Goal: Transaction & Acquisition: Purchase product/service

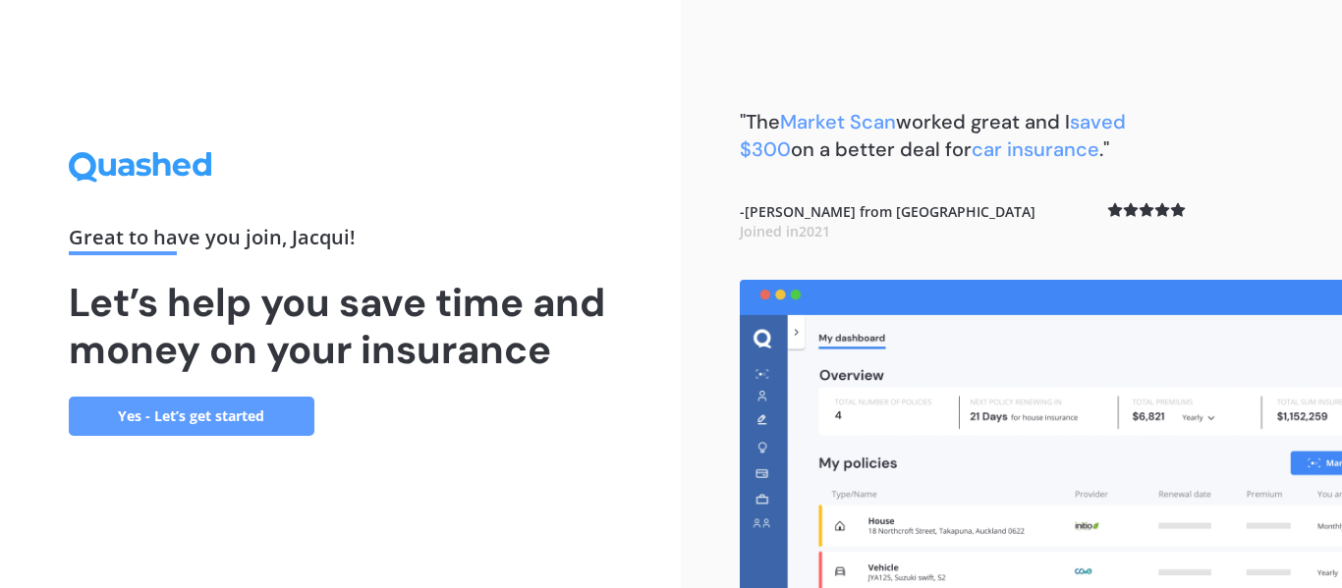
click at [127, 409] on link "Yes - Let’s get started" at bounding box center [192, 416] width 246 height 39
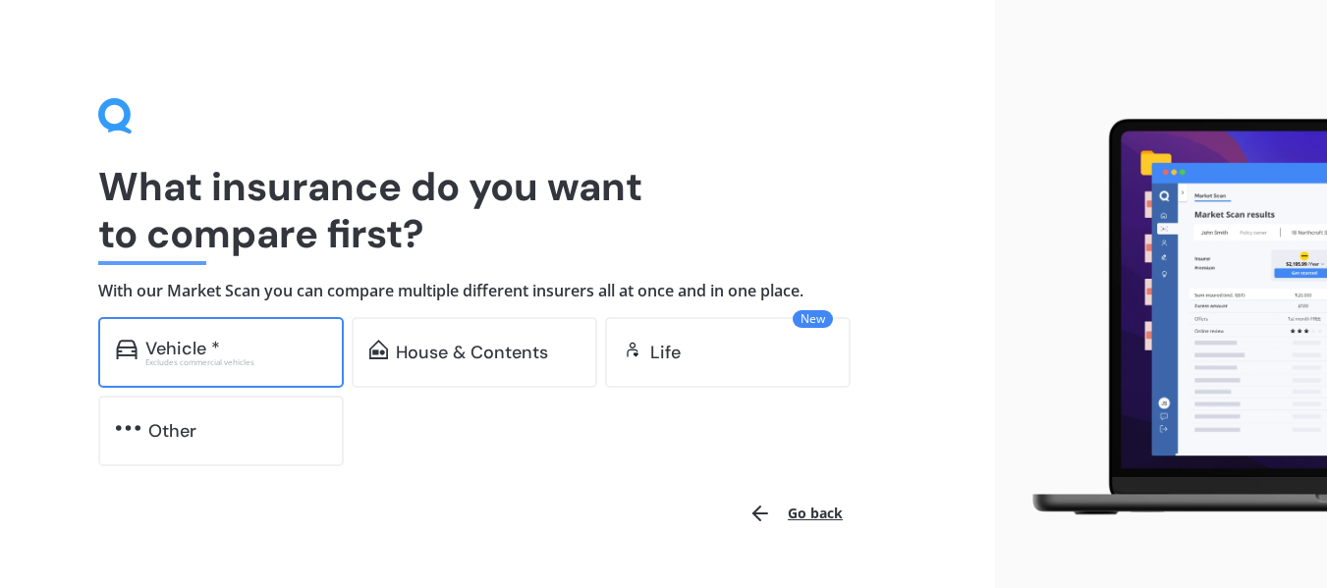
click at [289, 366] on div "Vehicle * Excludes commercial vehicles" at bounding box center [221, 352] width 246 height 71
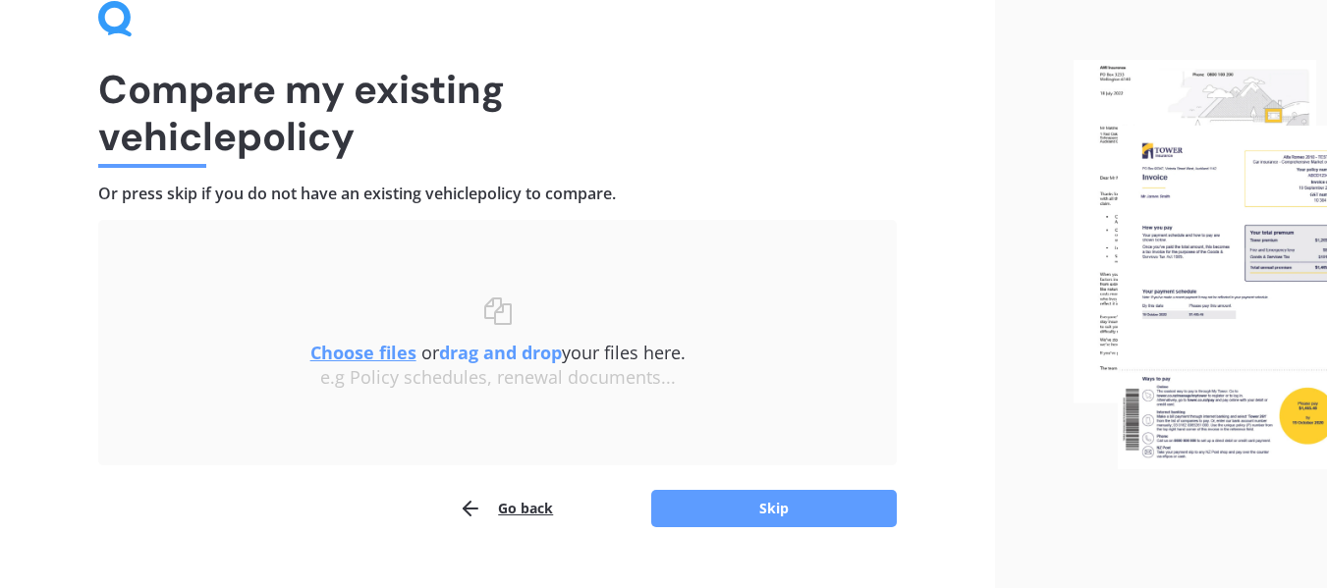
scroll to position [98, 0]
click at [362, 353] on u "Choose files" at bounding box center [363, 352] width 106 height 24
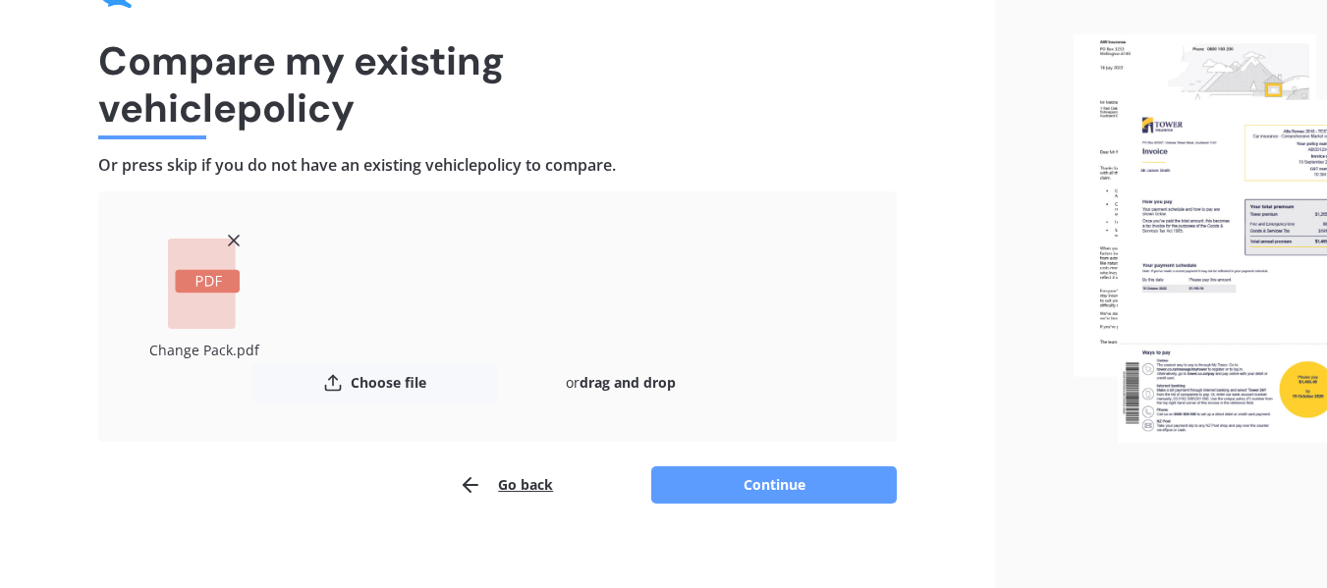
scroll to position [140, 0]
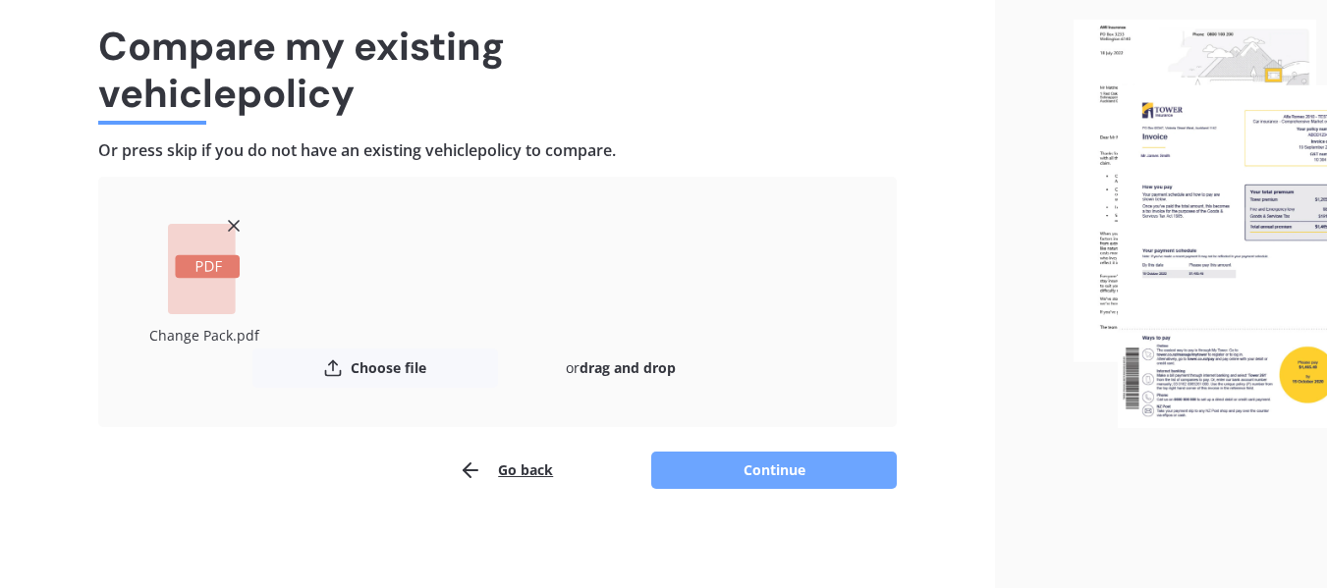
click at [797, 464] on button "Continue" at bounding box center [774, 470] width 246 height 37
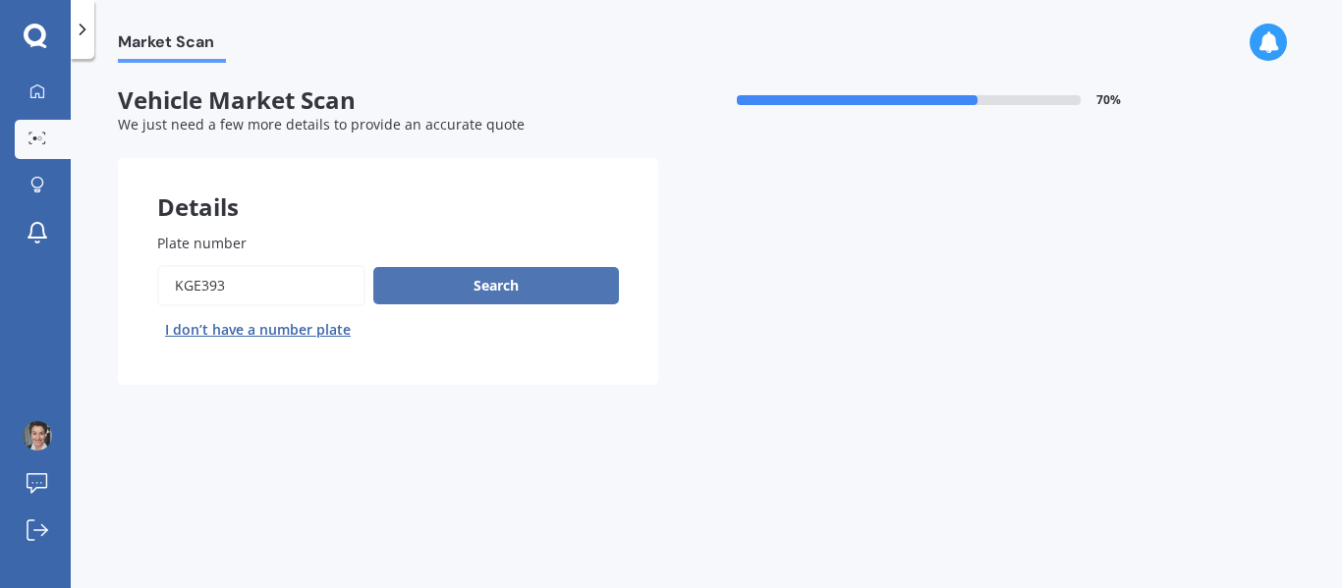
click at [450, 291] on button "Search" at bounding box center [496, 285] width 246 height 37
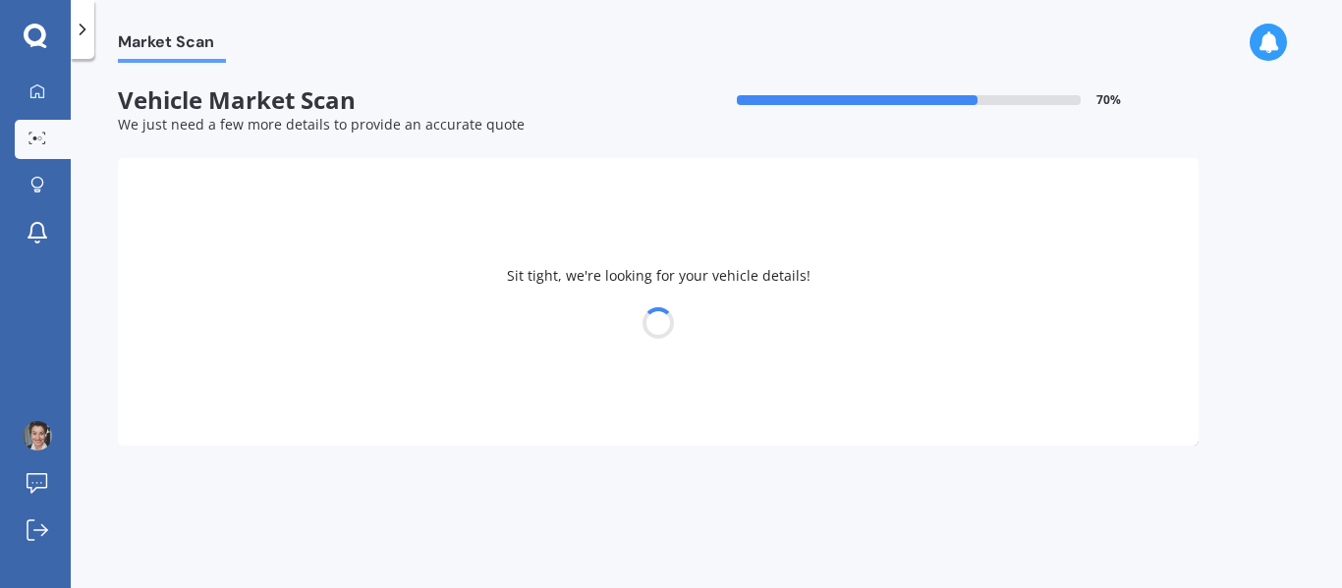
select select "SUZUKI"
select select "SWIFT"
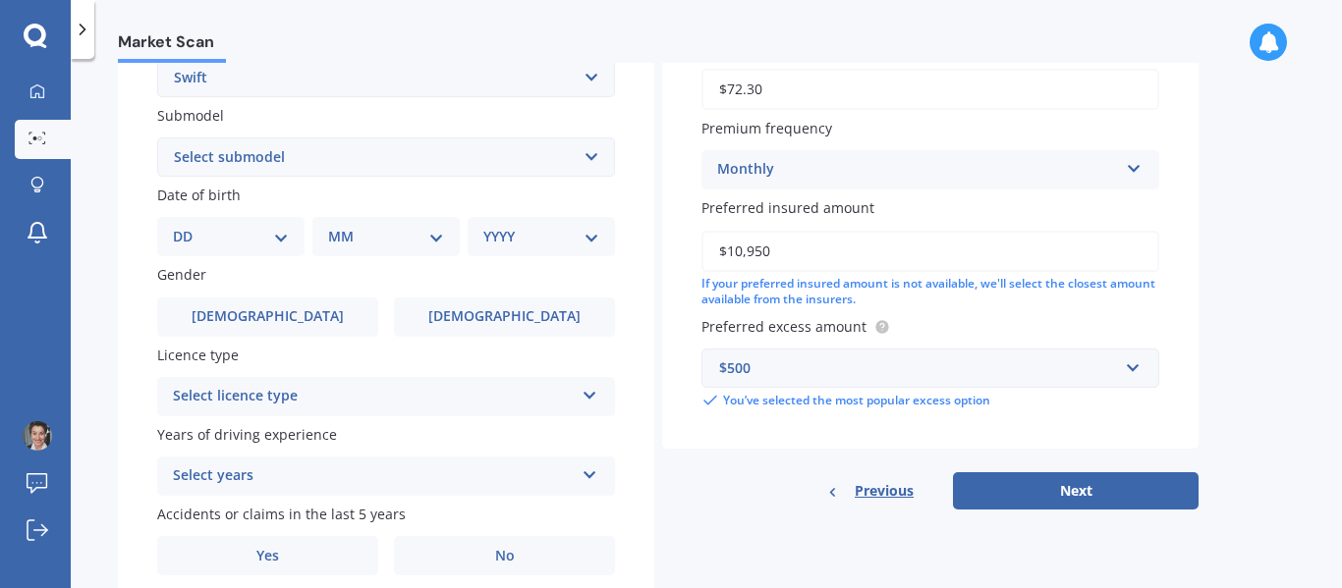
scroll to position [568, 0]
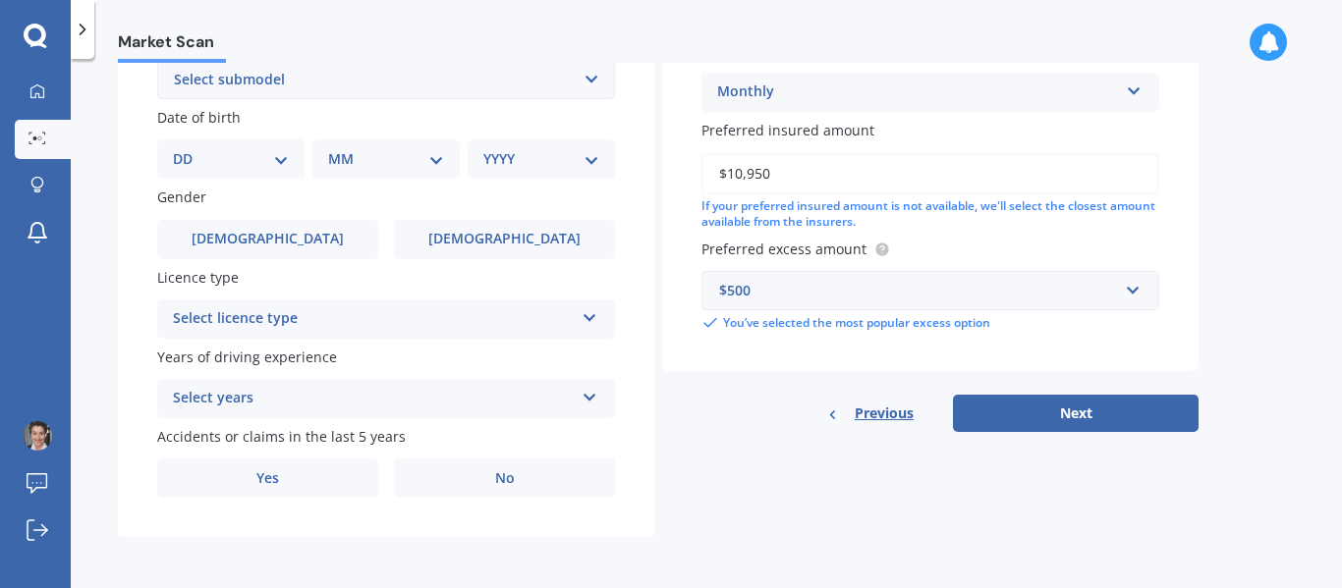
click at [806, 168] on input "$10,950" at bounding box center [930, 173] width 458 height 41
drag, startPoint x: 806, startPoint y: 171, endPoint x: 727, endPoint y: 173, distance: 78.6
click at [727, 173] on input "$10,950" at bounding box center [930, 173] width 458 height 41
type input "$7,000"
click at [1239, 325] on div "Market Scan Vehicle Market Scan 70 % We just need a few more details to provide…" at bounding box center [706, 327] width 1271 height 529
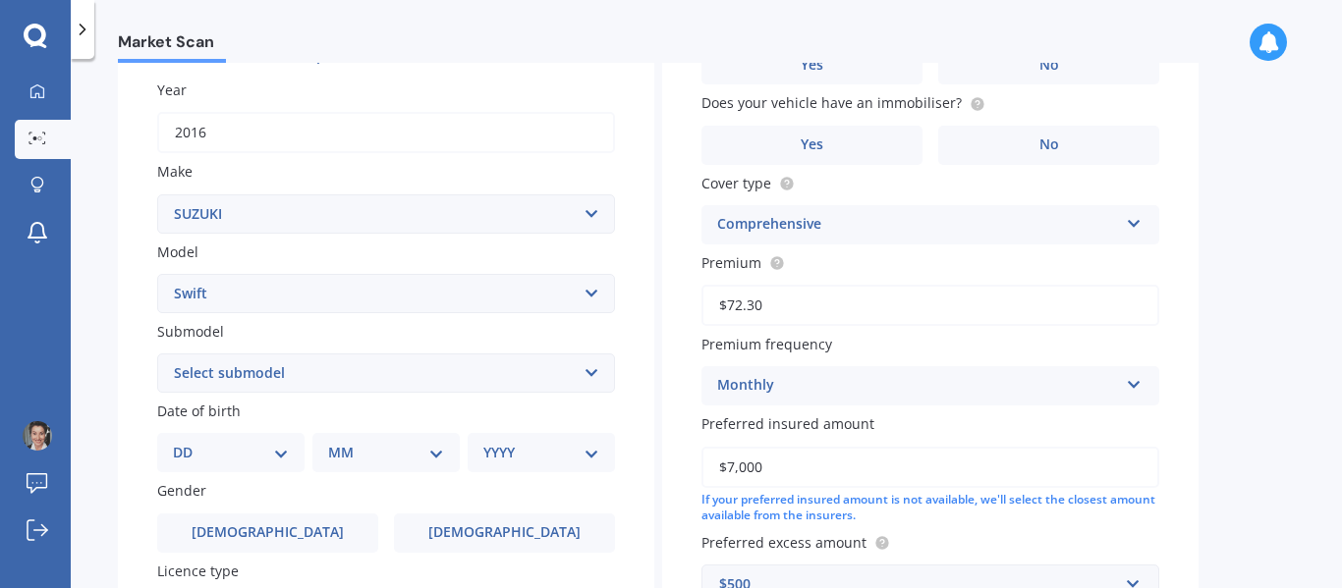
scroll to position [273, 0]
click at [315, 372] on select "Select submodel (All other) Cino Diesel Turbo GA GL GLX GO GP GS GTI LTD RS Hyb…" at bounding box center [386, 374] width 458 height 39
click at [127, 371] on div "Plate number Search I don’t have a number plate Year [DATE] Make Select make AC…" at bounding box center [386, 376] width 536 height 913
click at [268, 452] on select "DD 01 02 03 04 05 06 07 08 09 10 11 12 13 14 15 16 17 18 19 20 21 22 23 24 25 2…" at bounding box center [231, 454] width 116 height 22
select select "09"
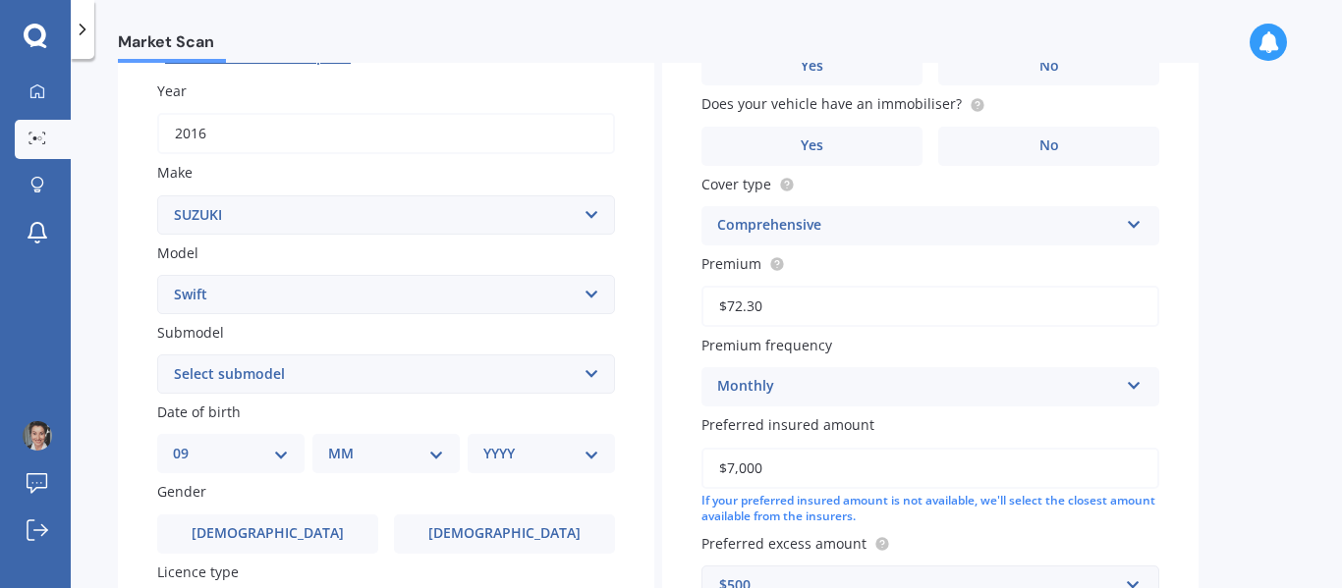
click at [189, 443] on select "DD 01 02 03 04 05 06 07 08 09 10 11 12 13 14 15 16 17 18 19 20 21 22 23 24 25 2…" at bounding box center [231, 454] width 116 height 22
click at [374, 467] on div "MM 01 02 03 04 05 06 07 08 09 10 11 12" at bounding box center [389, 453] width 139 height 39
click at [375, 431] on div "Date of birth DD 01 02 03 04 05 06 07 08 09 10 11 12 13 14 15 16 17 18 19 20 21…" at bounding box center [386, 438] width 458 height 72
click at [377, 448] on select "MM 01 02 03 04 05 06 07 08 09 10 11 12" at bounding box center [390, 454] width 108 height 22
select select "09"
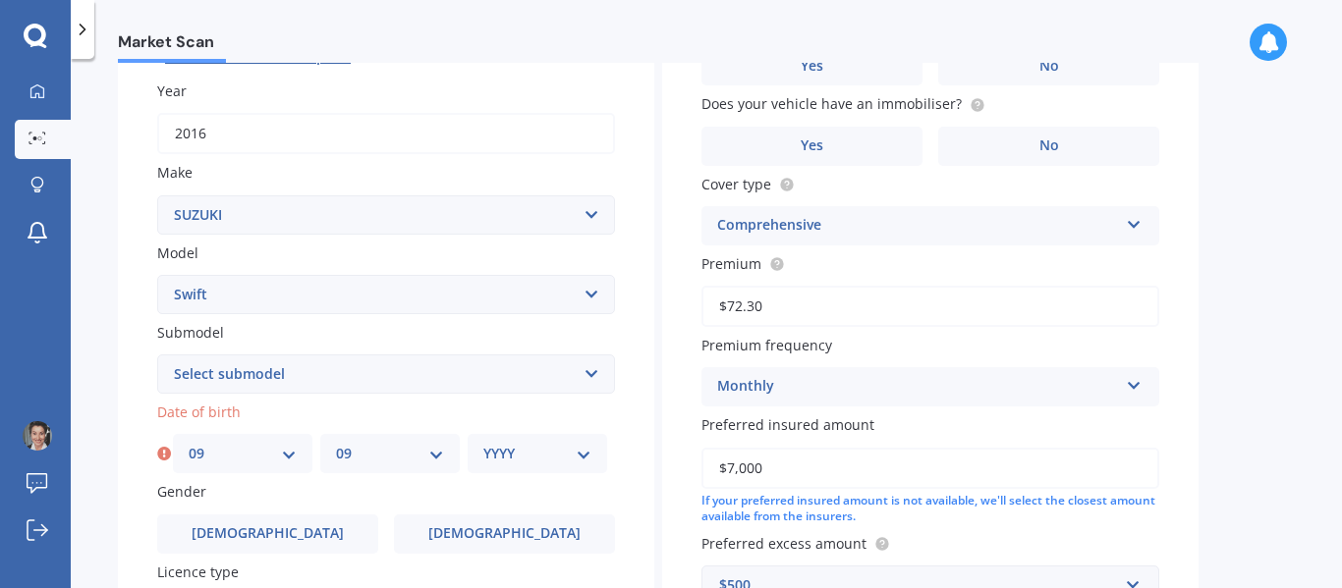
click at [336, 443] on select "MM 01 02 03 04 05 06 07 08 09 10 11 12" at bounding box center [390, 454] width 108 height 22
click at [506, 456] on select "YYYY 2025 2024 2023 2022 2021 2020 2019 2018 2017 2016 2015 2014 2013 2012 2011…" at bounding box center [537, 454] width 108 height 22
select select "1967"
click at [483, 443] on select "YYYY 2025 2024 2023 2022 2021 2020 2019 2018 2017 2016 2015 2014 2013 2012 2011…" at bounding box center [537, 454] width 108 height 22
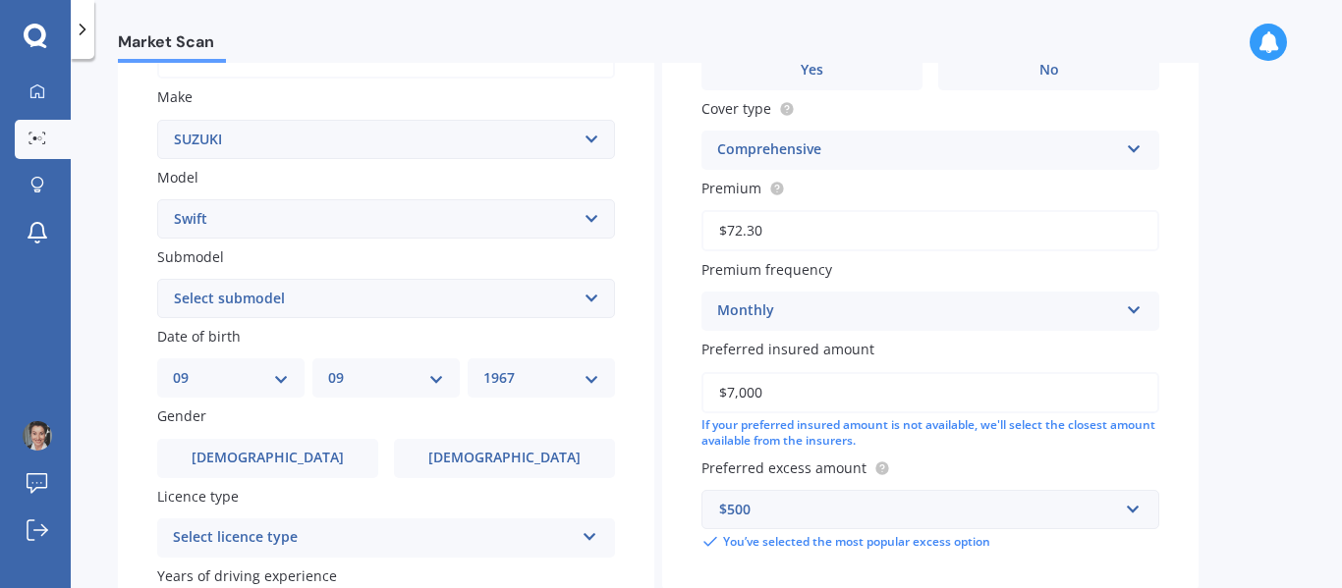
scroll to position [470, 0]
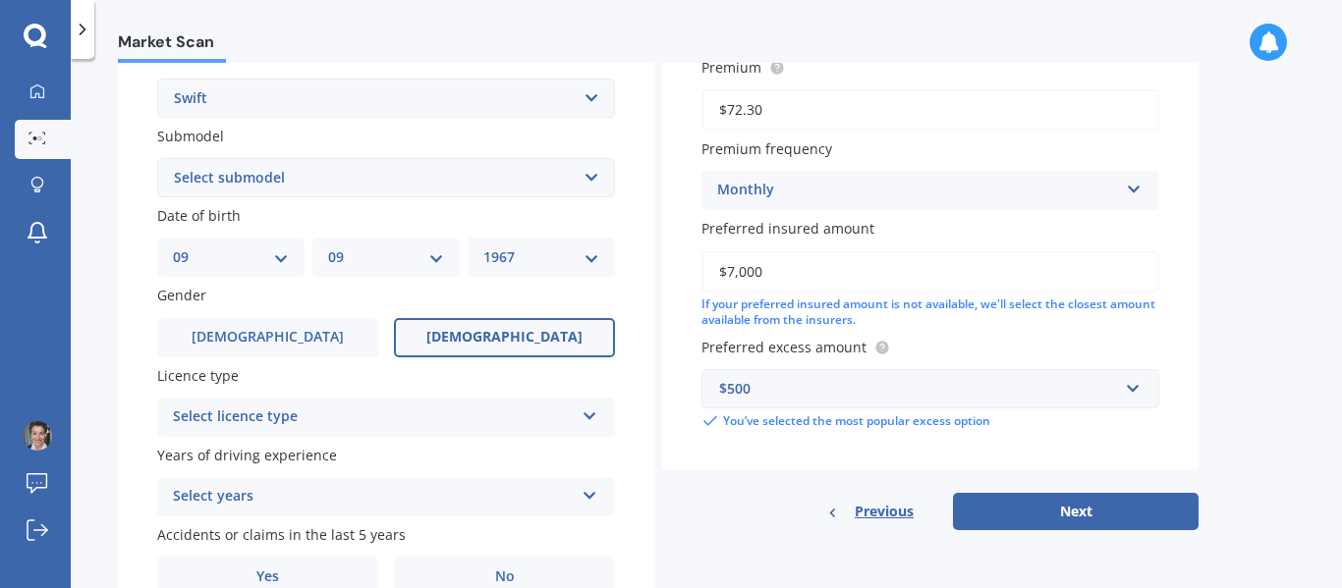
click at [515, 329] on span "[DEMOGRAPHIC_DATA]" at bounding box center [504, 337] width 156 height 17
click at [0, 0] on input "[DEMOGRAPHIC_DATA]" at bounding box center [0, 0] width 0 height 0
click at [491, 422] on div "Select licence type" at bounding box center [373, 418] width 401 height 24
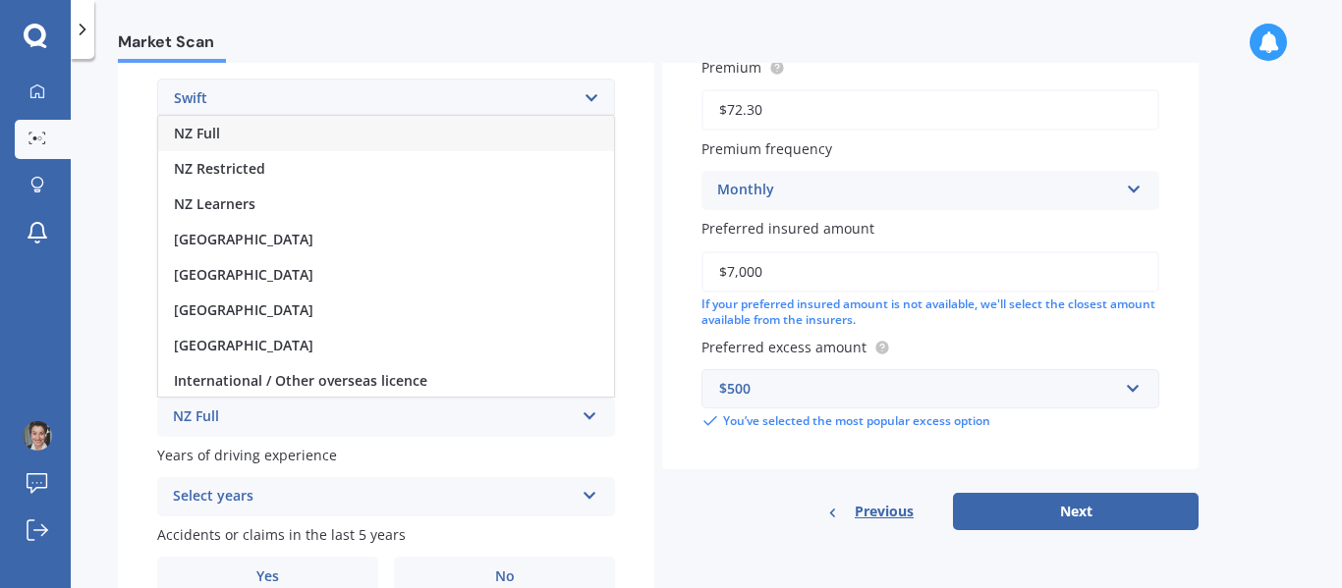
click at [256, 137] on div "NZ Full" at bounding box center [386, 133] width 456 height 35
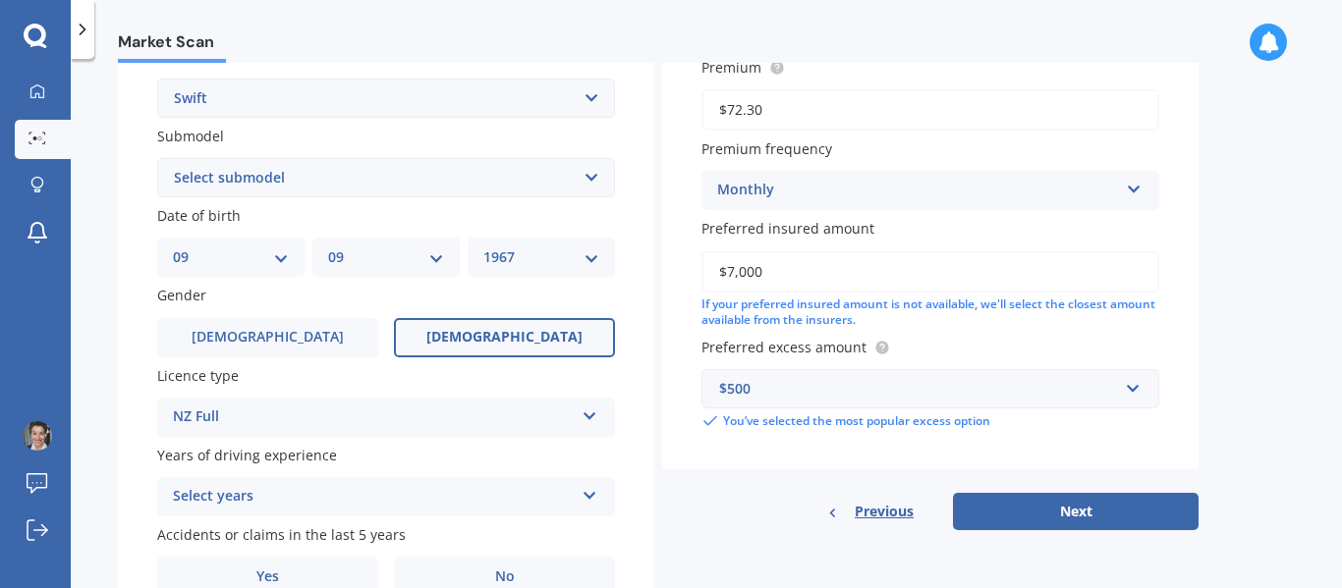
click at [339, 494] on div "Select years" at bounding box center [373, 497] width 401 height 24
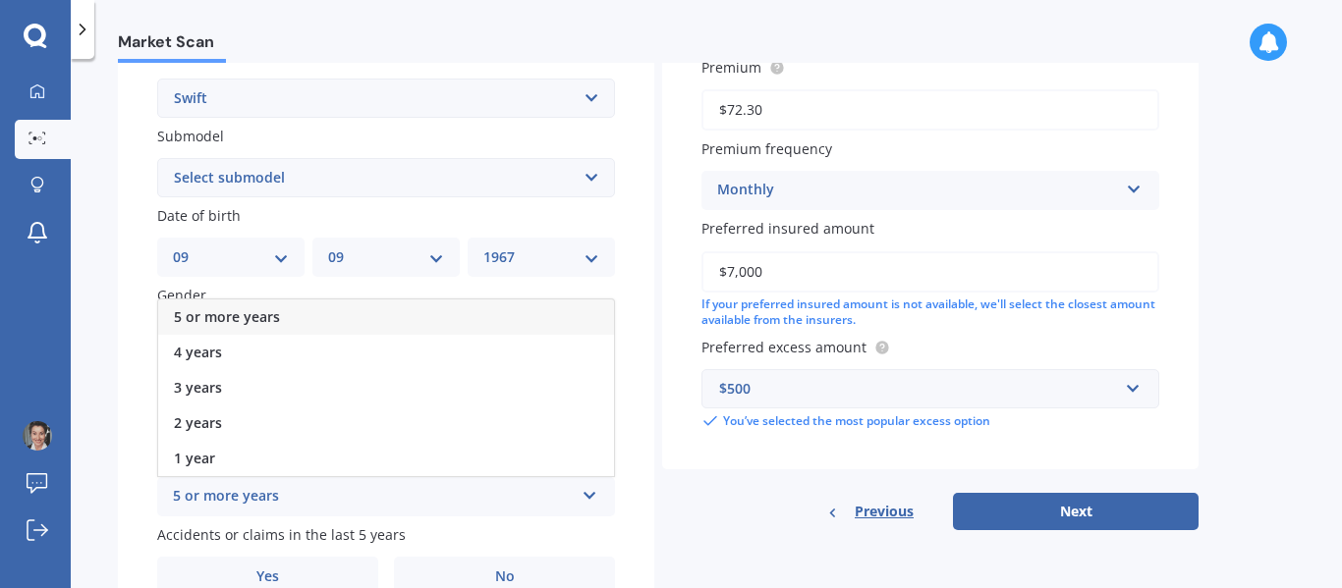
click at [251, 319] on span "5 or more years" at bounding box center [227, 316] width 106 height 19
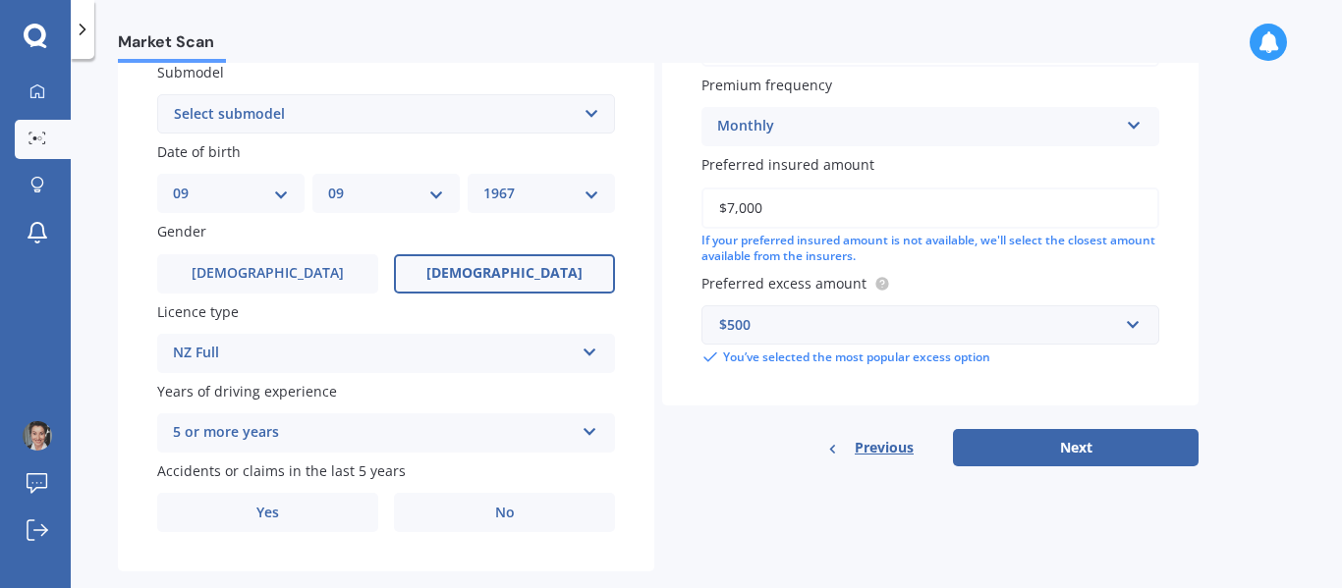
scroll to position [568, 0]
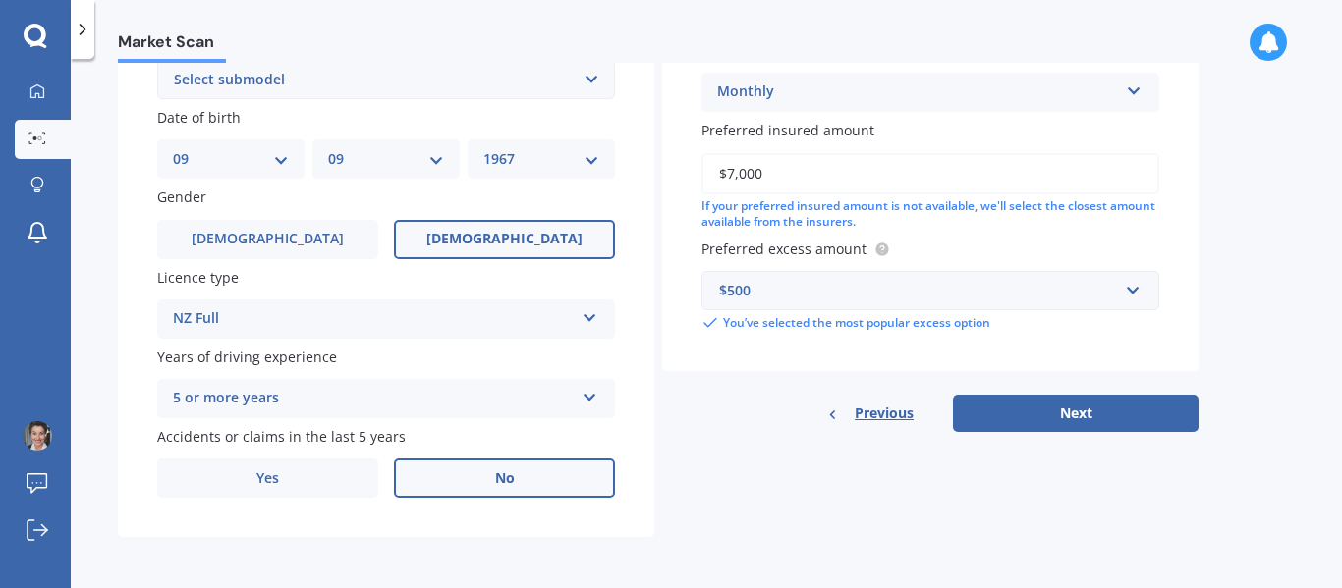
click at [446, 481] on label "No" at bounding box center [504, 478] width 221 height 39
click at [0, 0] on input "No" at bounding box center [0, 0] width 0 height 0
click at [1081, 436] on div "Details Plate number Search I don’t have a number plate Year [DATE] Make Select…" at bounding box center [658, 64] width 1081 height 948
click at [1061, 417] on button "Next" at bounding box center [1076, 413] width 246 height 37
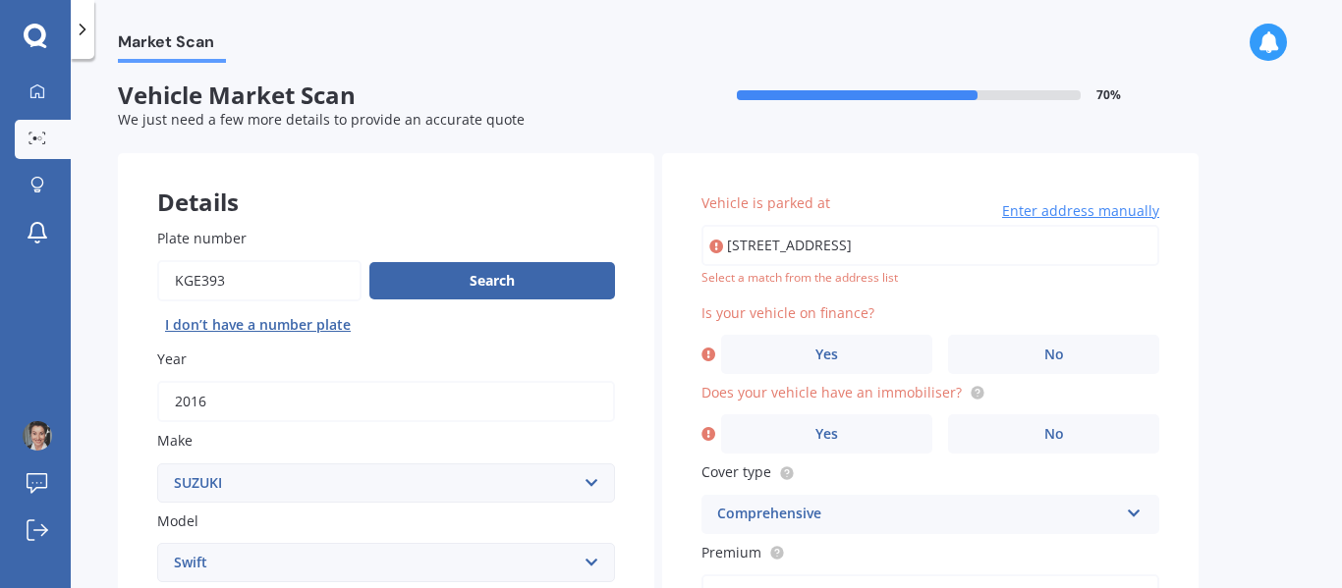
scroll to position [0, 0]
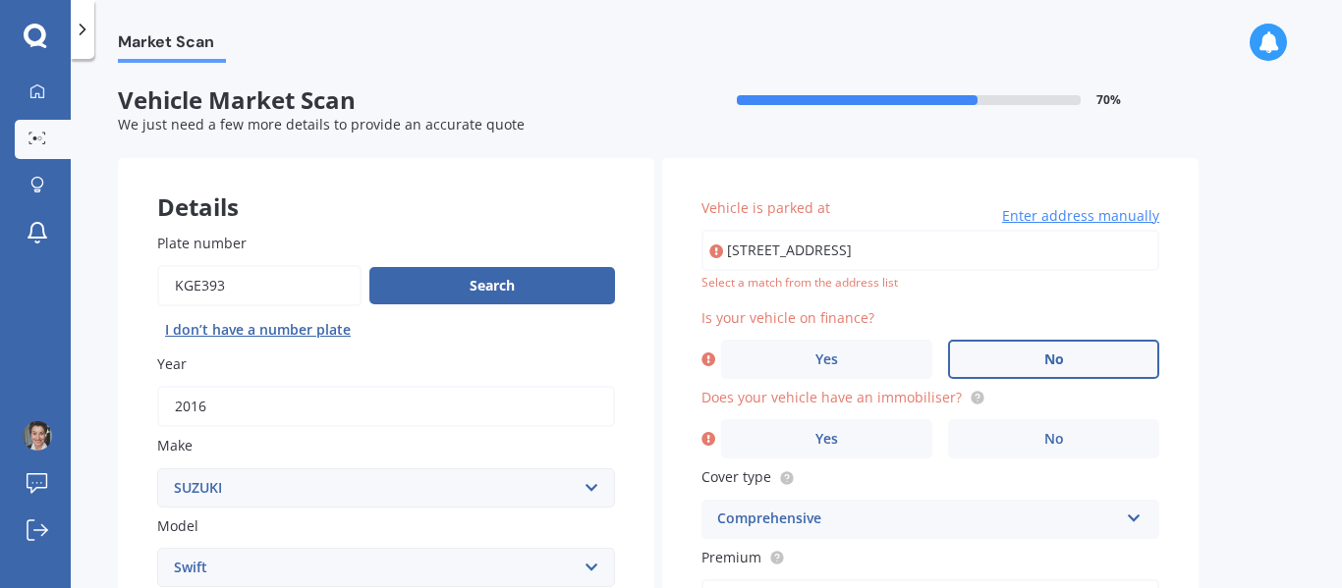
click at [1011, 363] on label "No" at bounding box center [1053, 359] width 211 height 39
click at [0, 0] on input "No" at bounding box center [0, 0] width 0 height 0
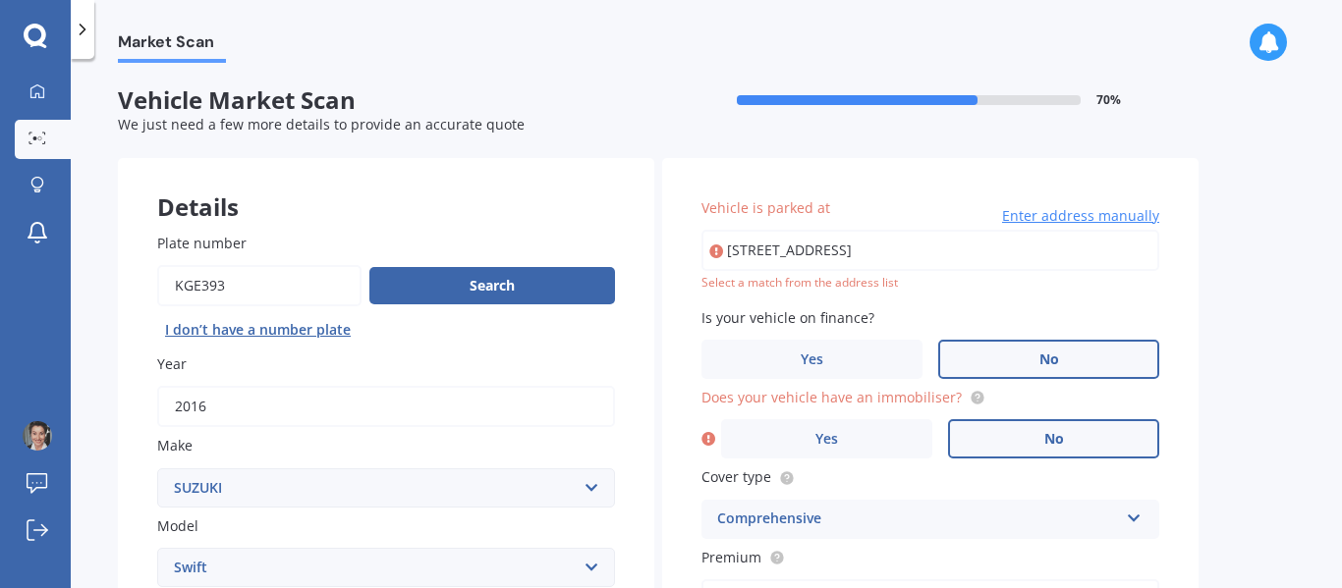
click at [1019, 436] on label "No" at bounding box center [1053, 438] width 211 height 39
click at [0, 0] on input "No" at bounding box center [0, 0] width 0 height 0
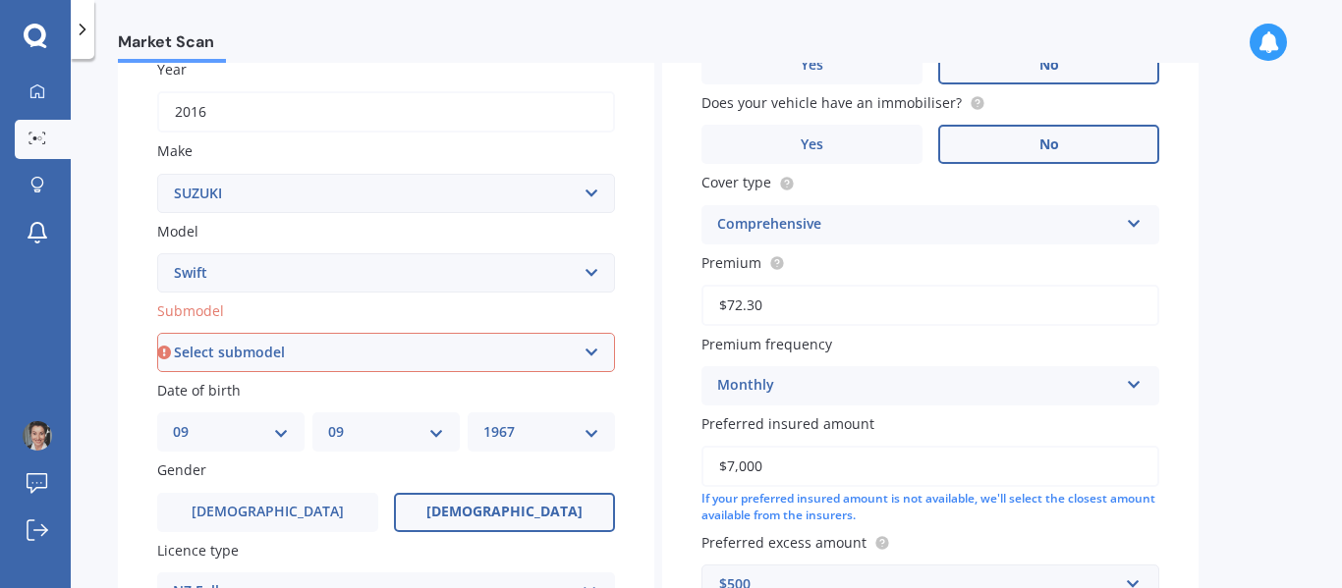
scroll to position [393, 0]
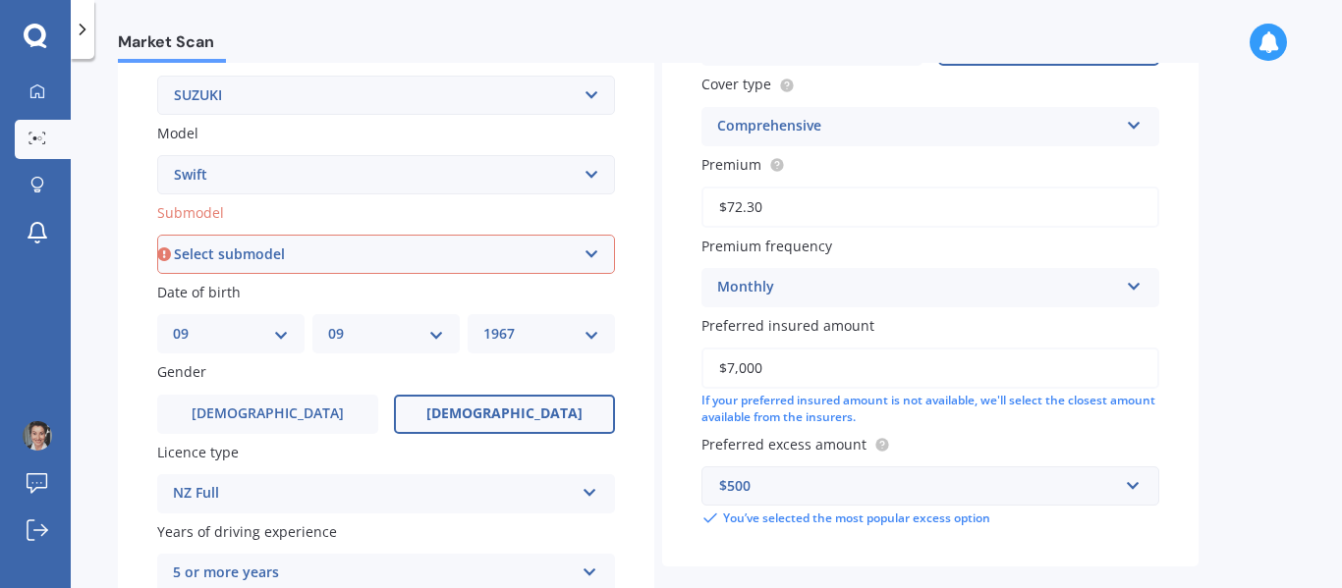
click at [915, 136] on div "Comprehensive" at bounding box center [917, 127] width 401 height 24
click at [917, 136] on div "Comprehensive" at bounding box center [917, 127] width 401 height 24
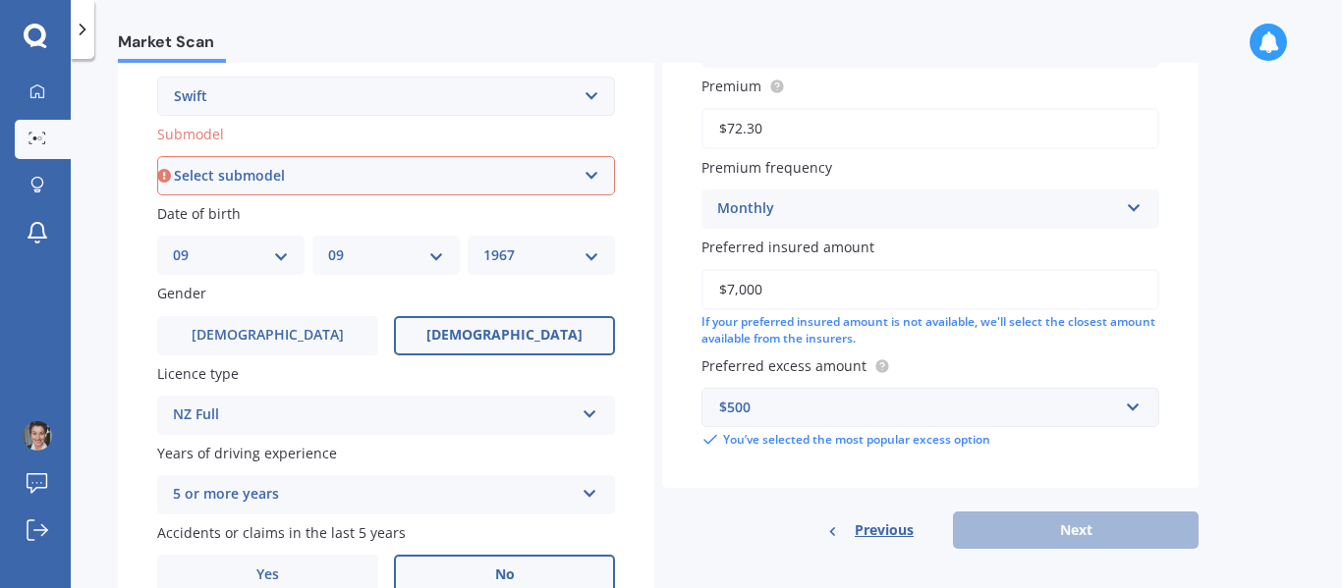
scroll to position [568, 0]
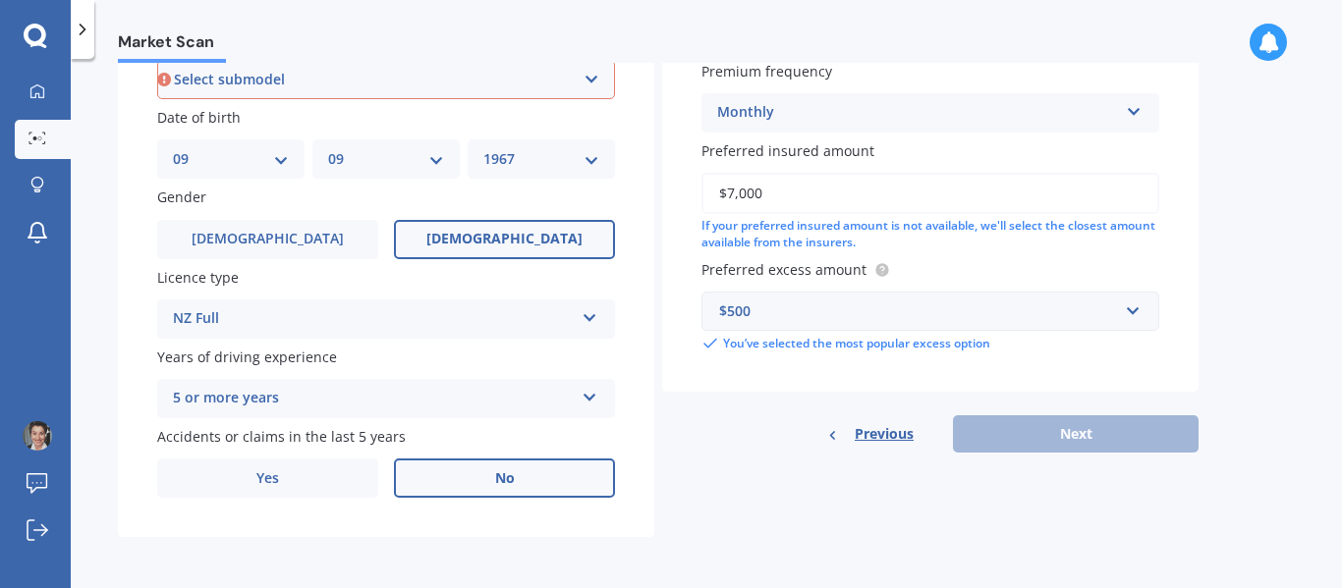
click at [1012, 445] on div "Previous Next" at bounding box center [930, 434] width 536 height 37
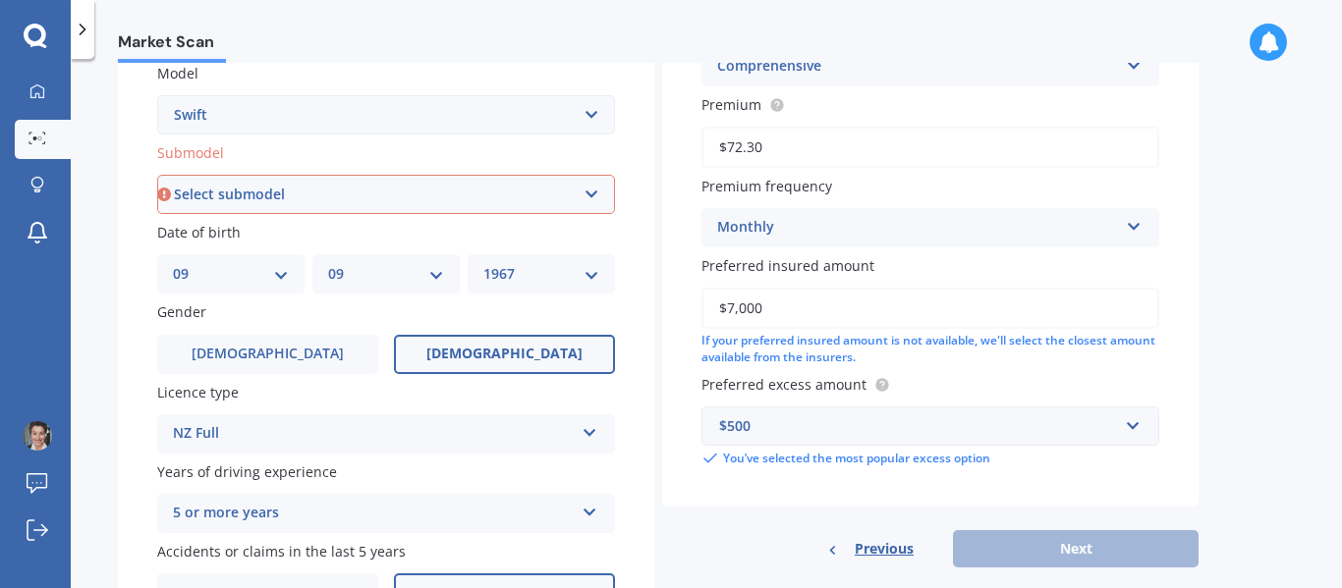
scroll to position [371, 0]
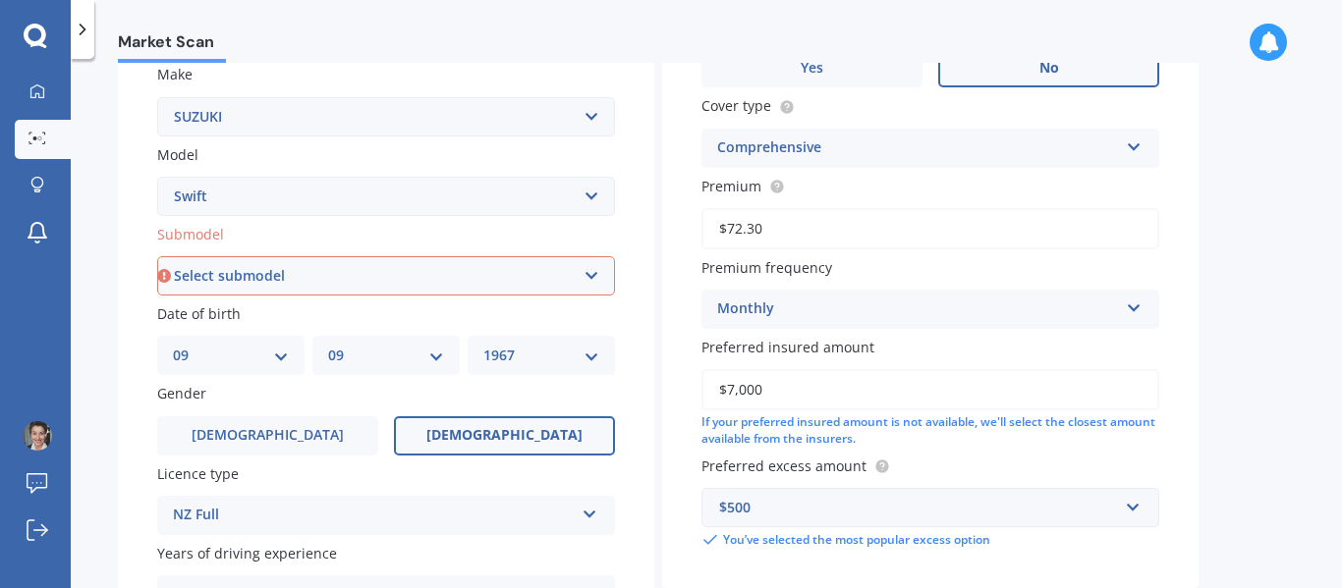
click at [813, 148] on div "Comprehensive" at bounding box center [917, 149] width 401 height 24
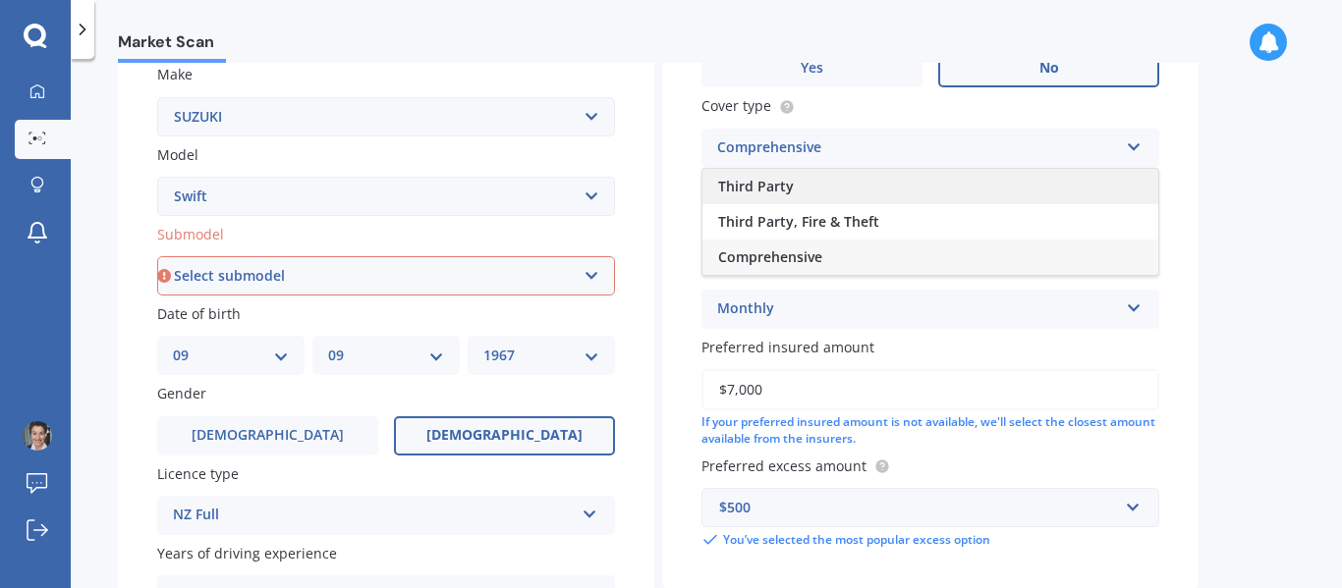
click at [810, 173] on div "Third Party" at bounding box center [930, 186] width 456 height 35
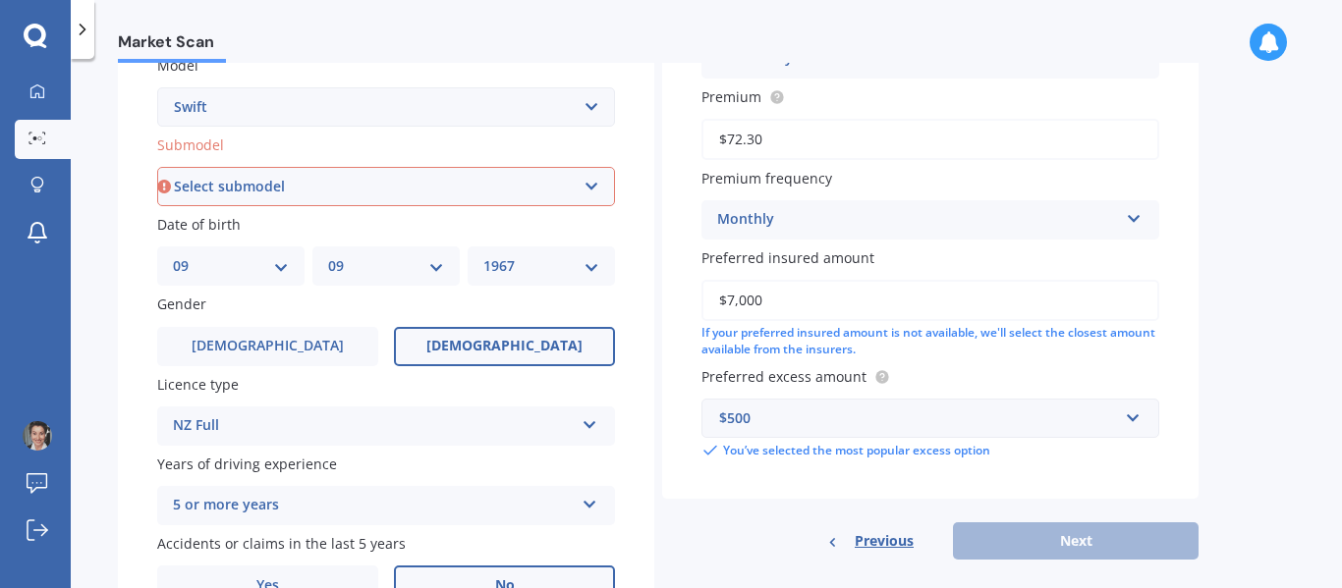
scroll to position [273, 0]
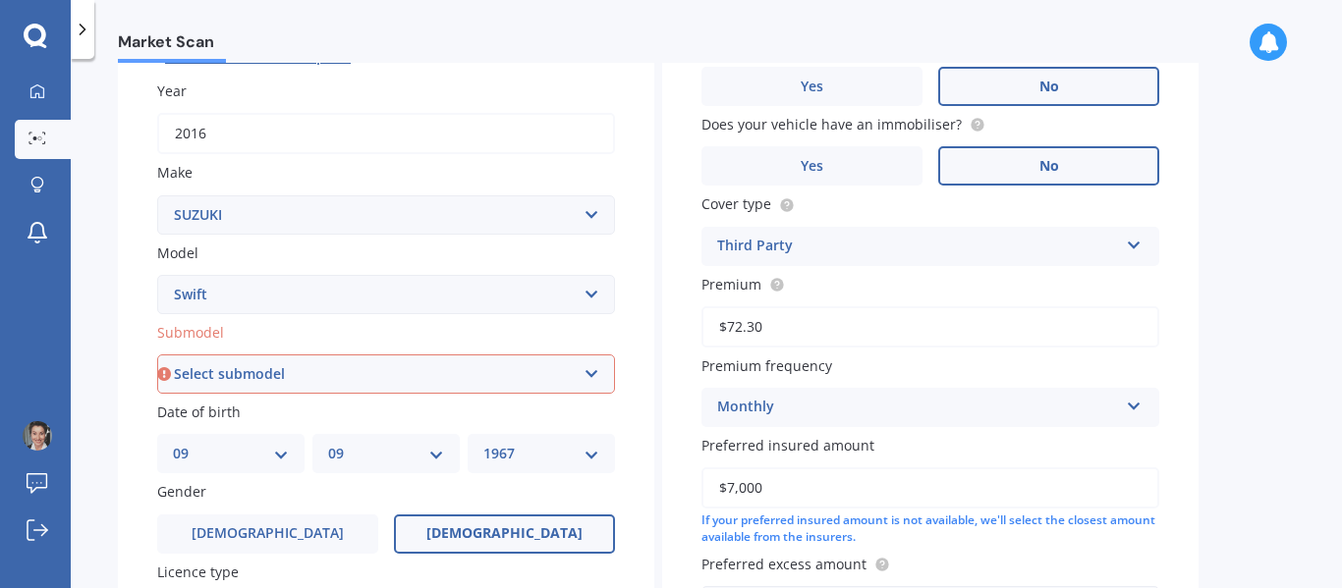
click at [329, 372] on select "Select submodel (All other) Cino Diesel Turbo GA GL GLX GO GP GS GTI LTD RS Hyb…" at bounding box center [386, 374] width 458 height 39
select select "GL"
click at [157, 355] on select "Select submodel (All other) Cino Diesel Turbo GA GL GLX GO GP GS GTI LTD RS Hyb…" at bounding box center [386, 374] width 458 height 39
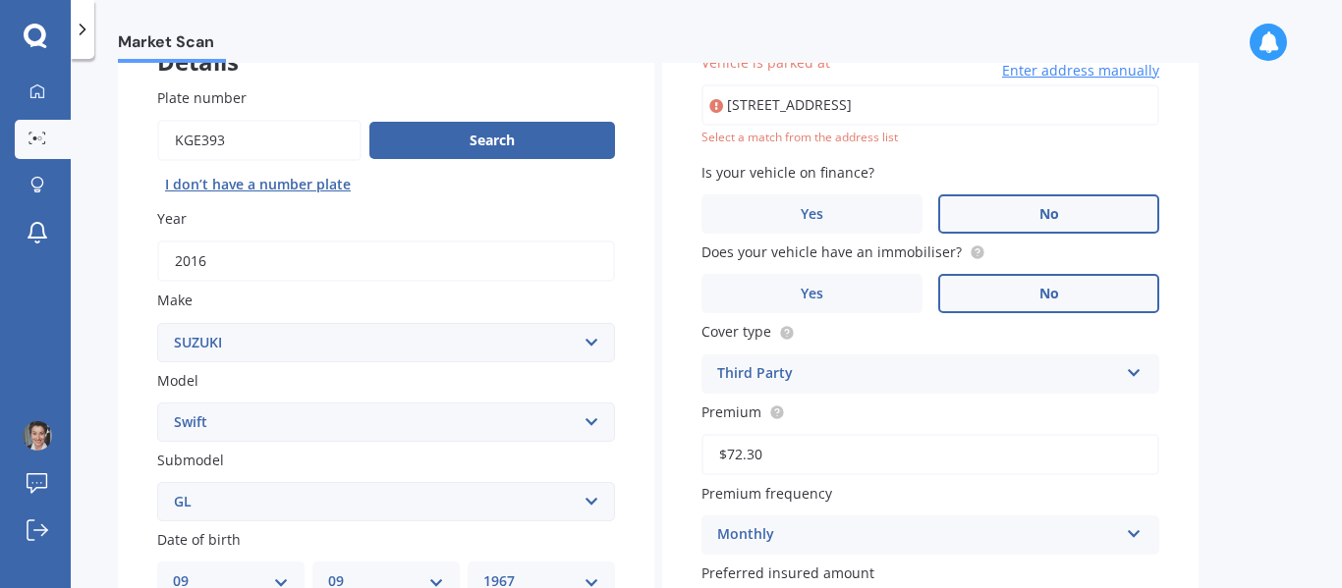
scroll to position [135, 0]
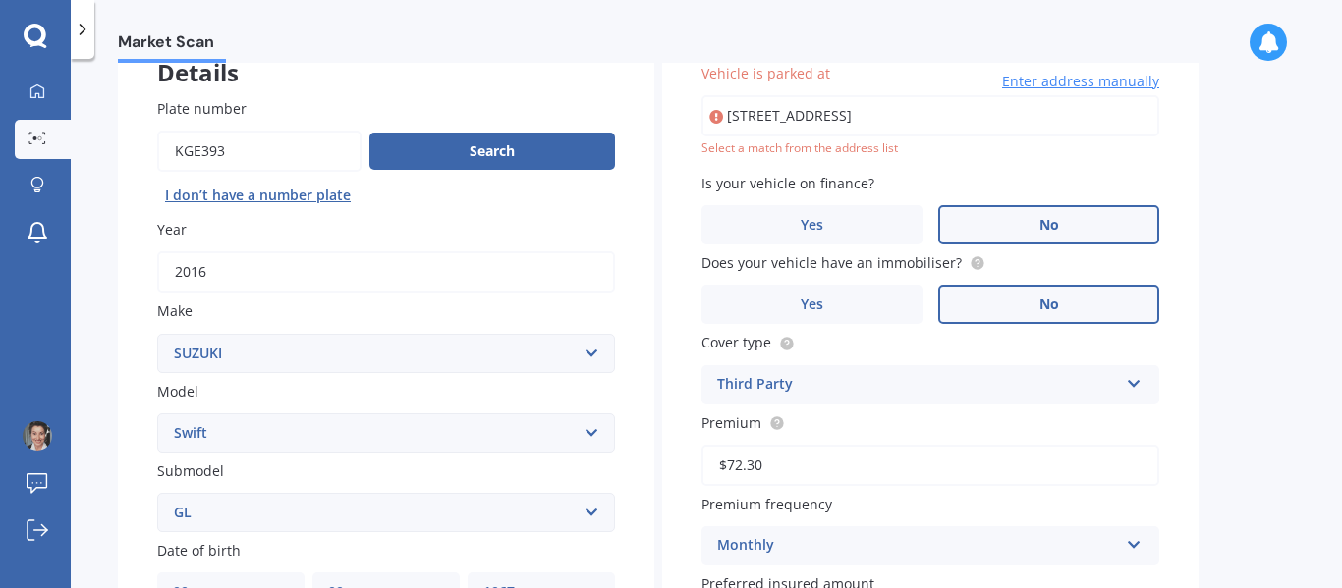
type input "[STREET_ADDRESS]"
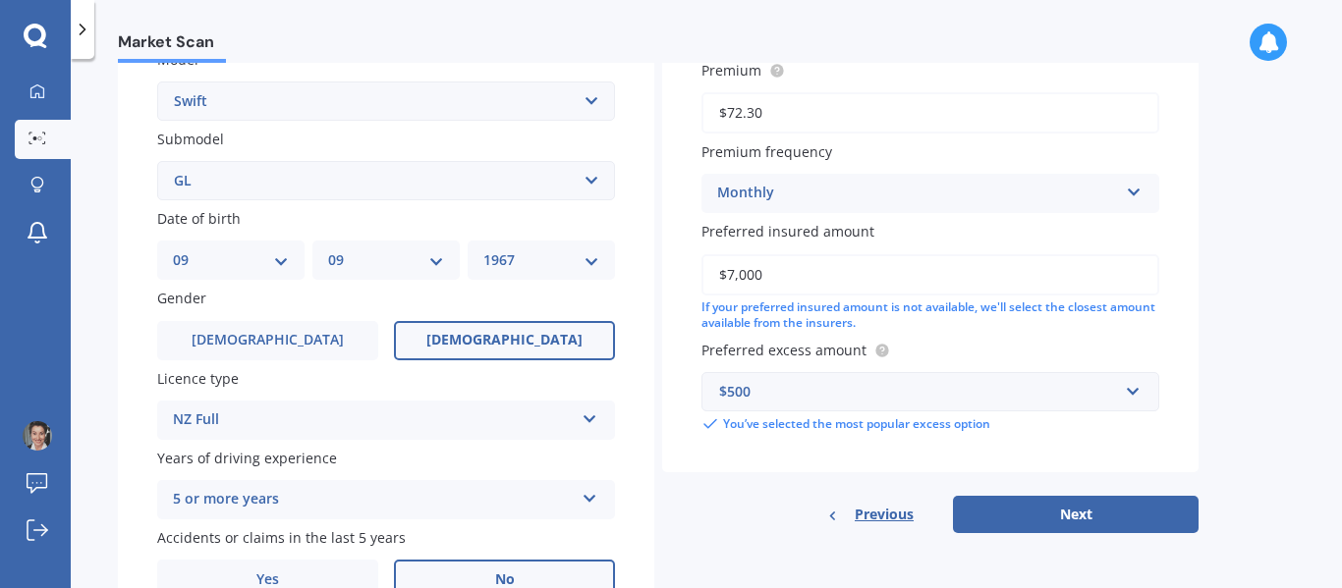
scroll to position [371, 0]
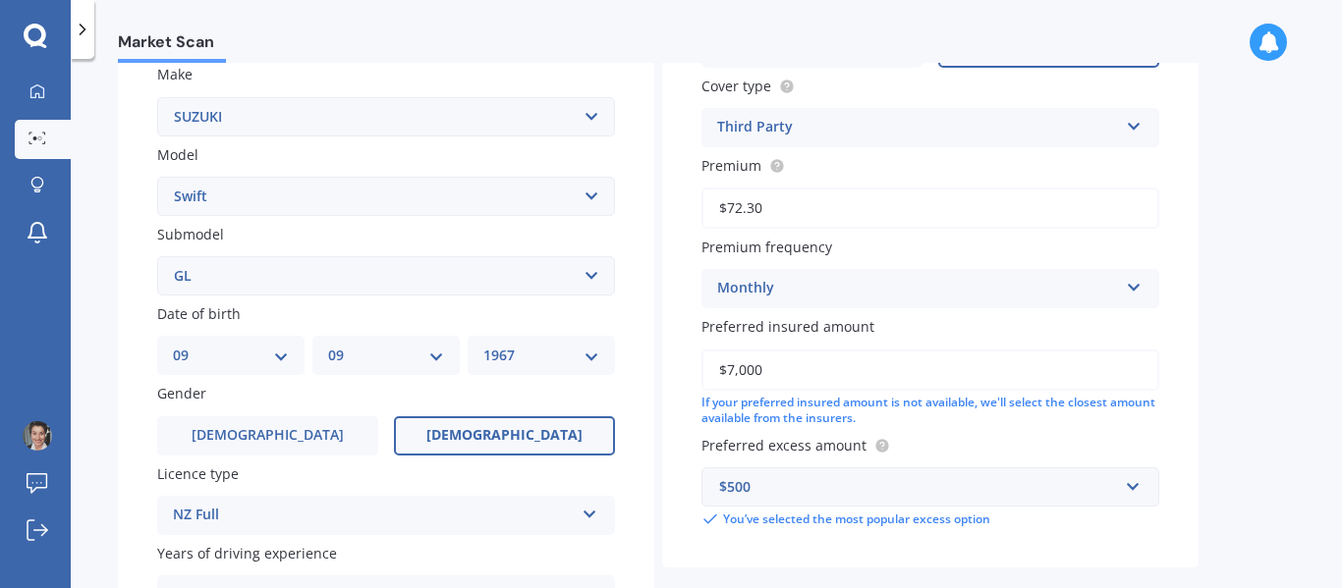
click at [1093, 127] on div "Third Party" at bounding box center [917, 128] width 401 height 24
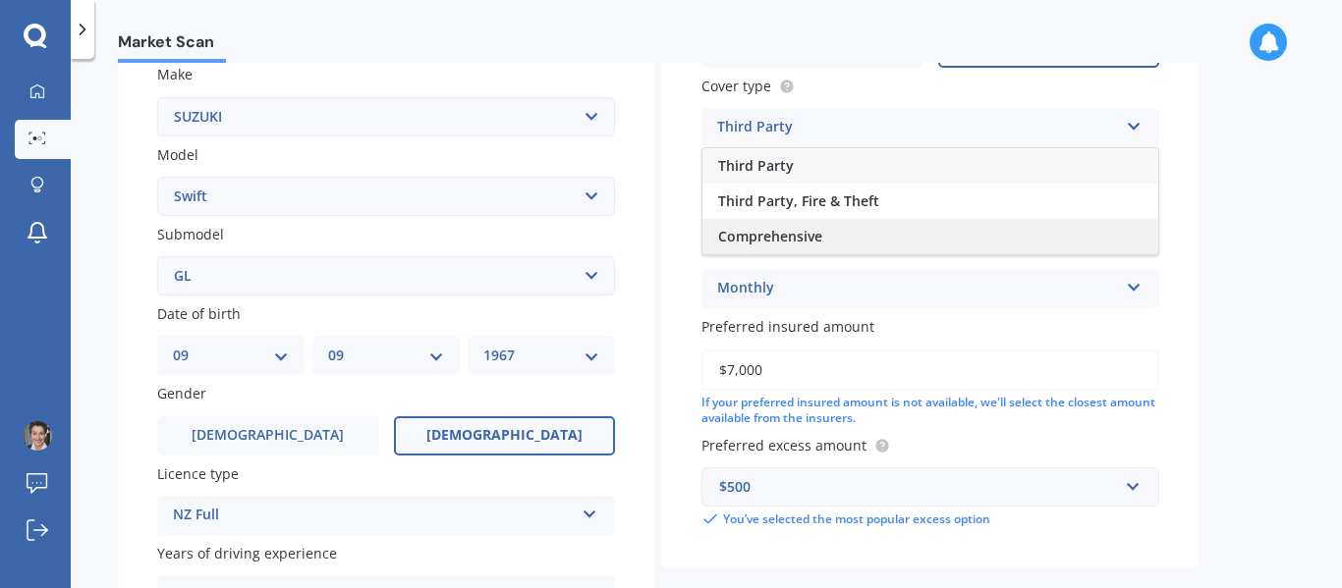
click at [828, 233] on div "Comprehensive" at bounding box center [930, 236] width 456 height 35
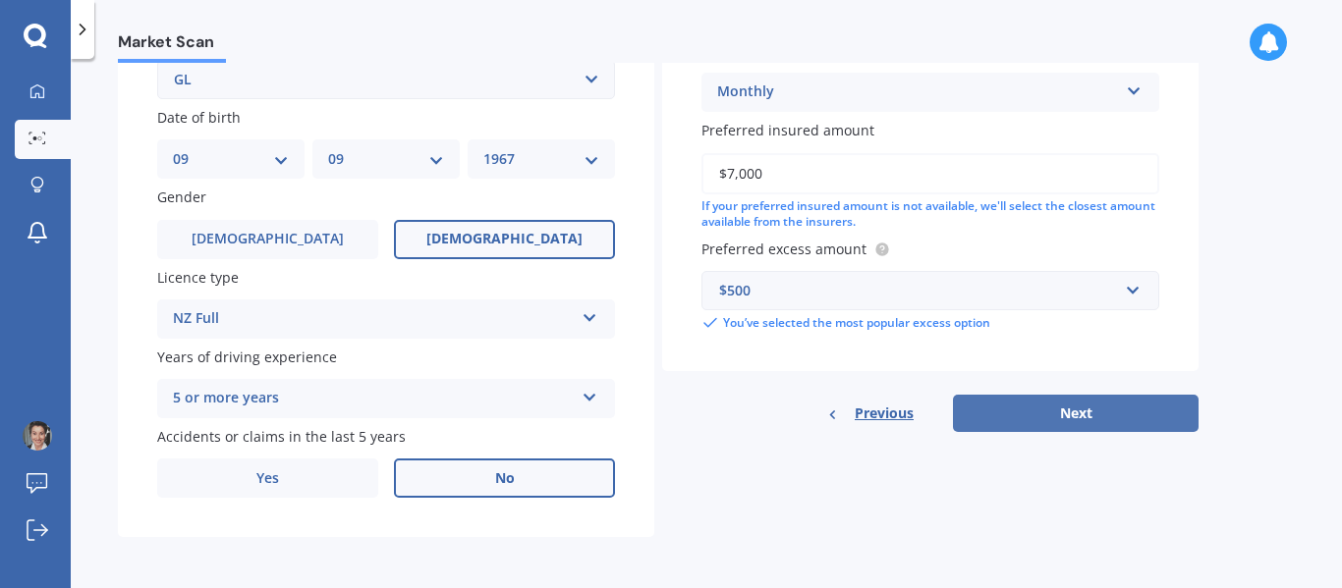
click at [1083, 402] on button "Next" at bounding box center [1076, 413] width 246 height 37
select select "09"
select select "1967"
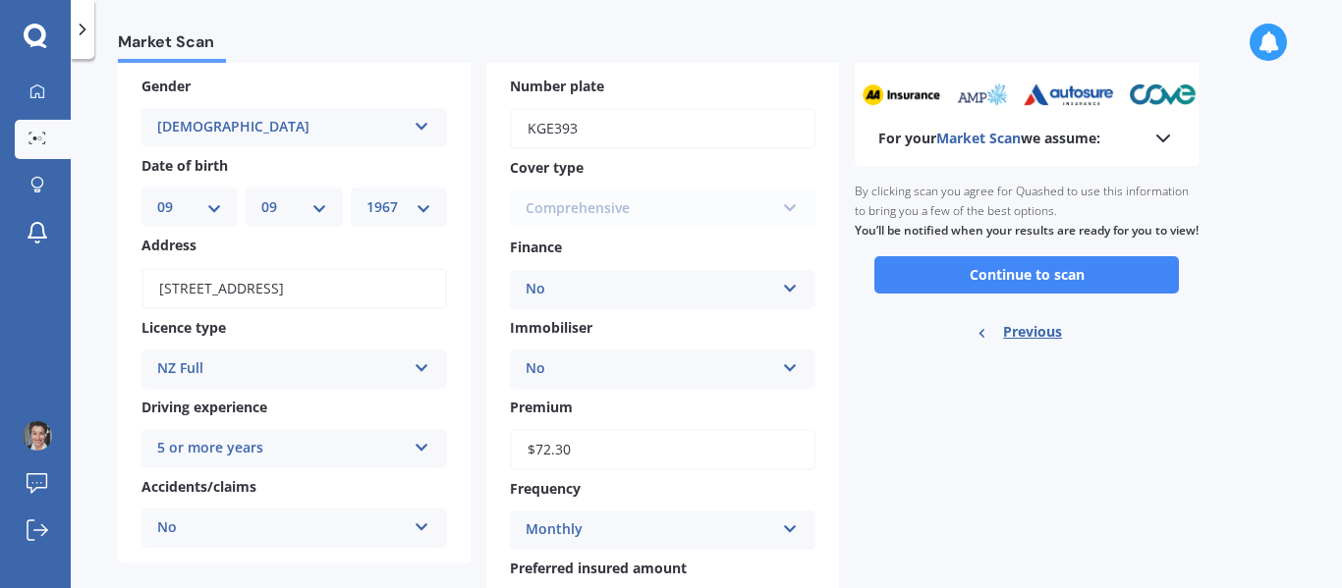
scroll to position [196, 0]
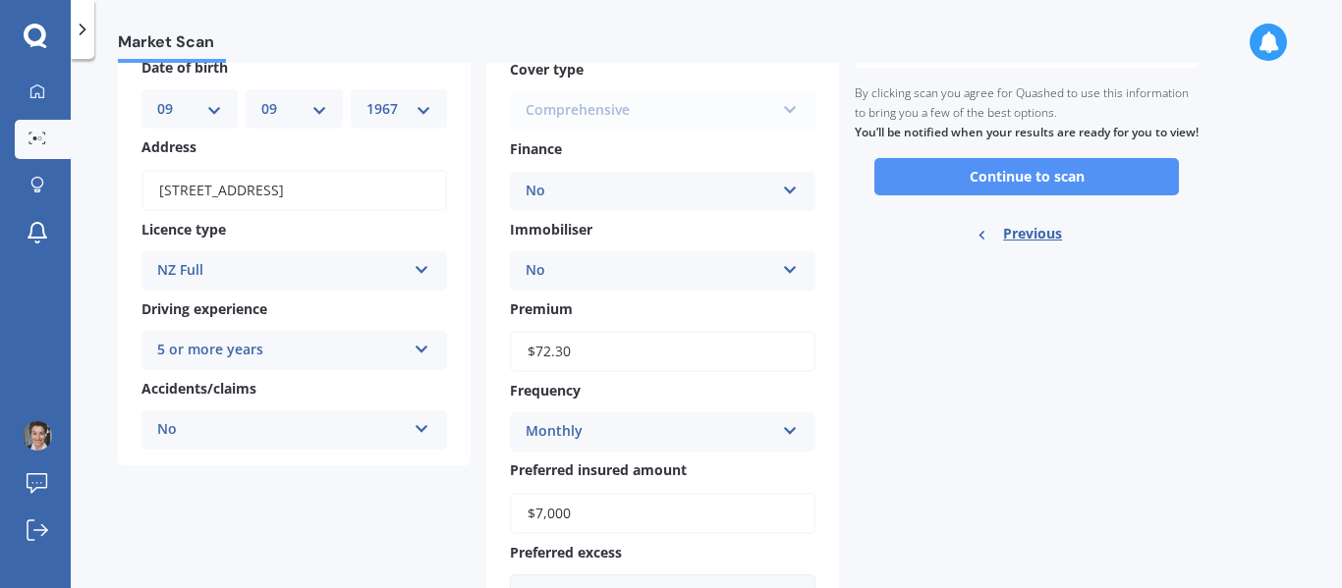
click at [1035, 195] on button "Continue to scan" at bounding box center [1026, 176] width 305 height 37
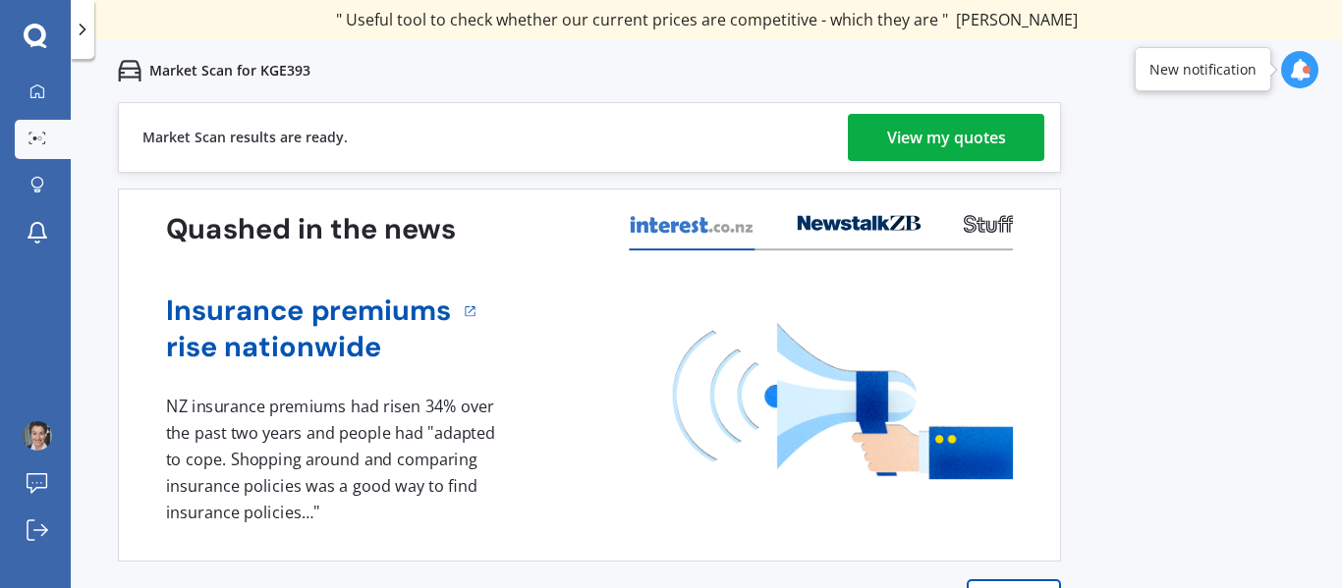
click at [1005, 138] on div "View my quotes" at bounding box center [946, 137] width 119 height 47
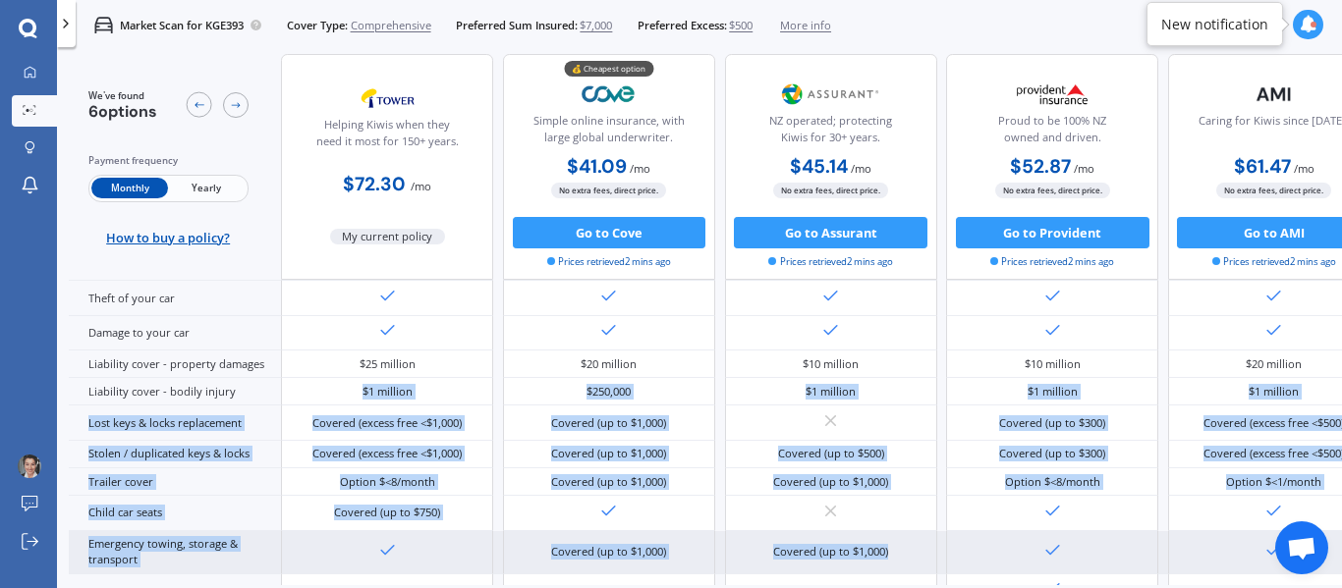
drag, startPoint x: 345, startPoint y: 575, endPoint x: 900, endPoint y: 561, distance: 555.2
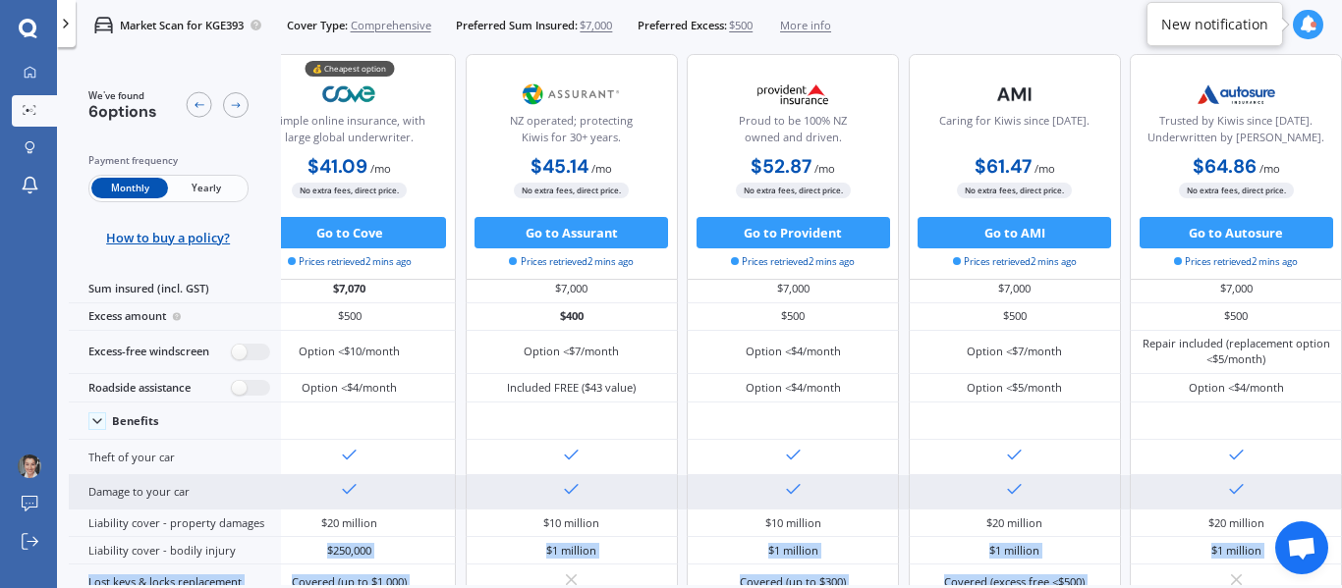
scroll to position [0, 334]
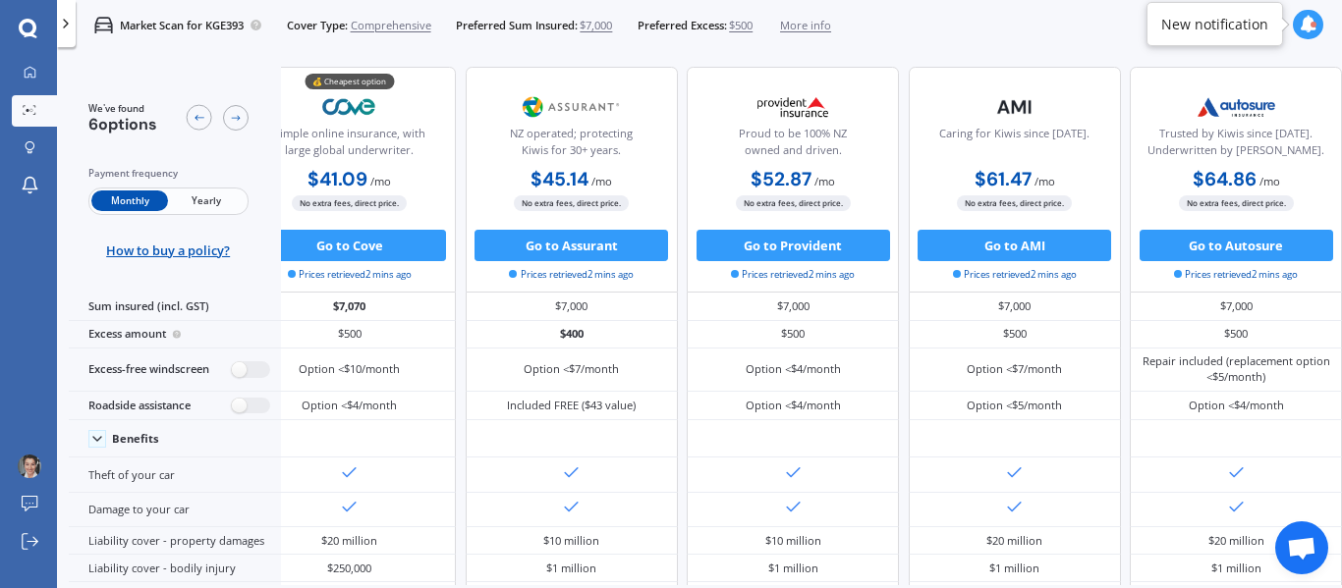
click at [209, 197] on span "Yearly" at bounding box center [206, 201] width 77 height 21
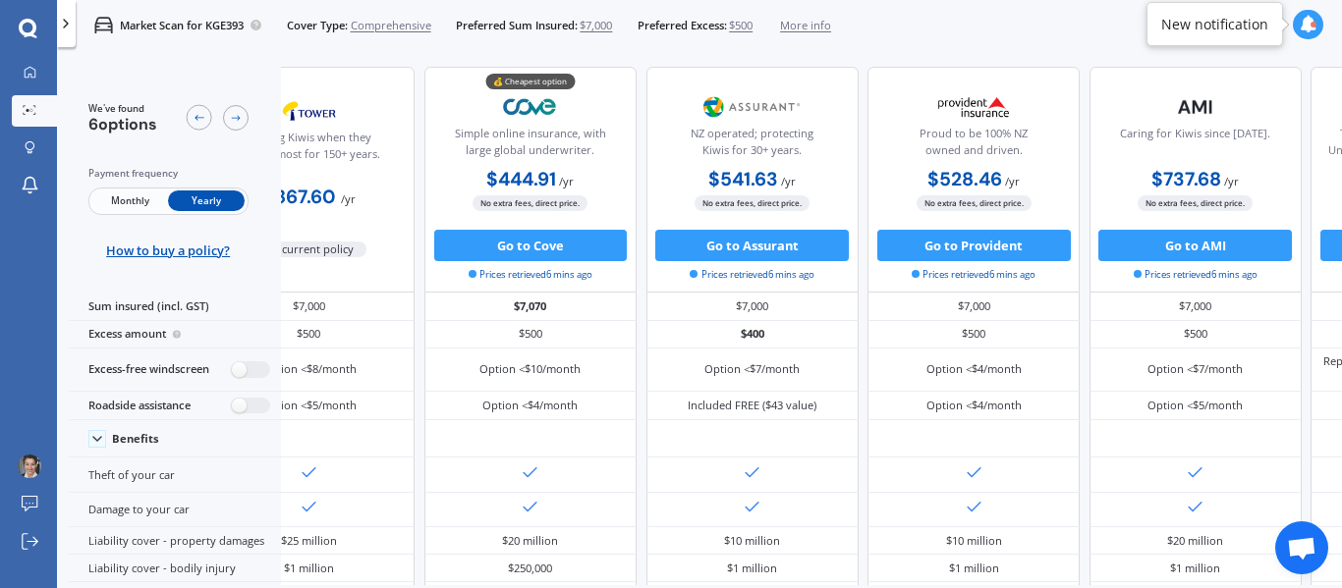
scroll to position [0, 0]
